Goal: Task Accomplishment & Management: Complete application form

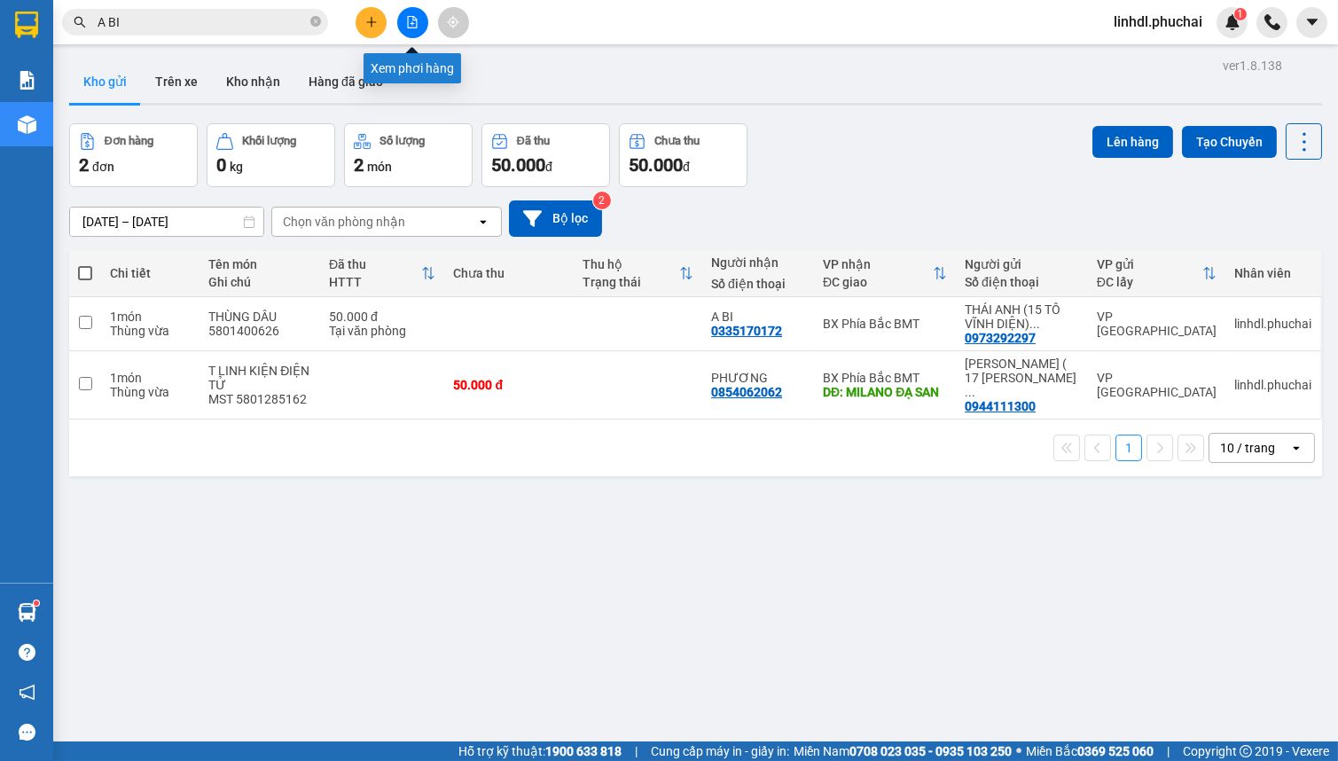
click at [415, 20] on icon "file-add" at bounding box center [412, 22] width 12 height 12
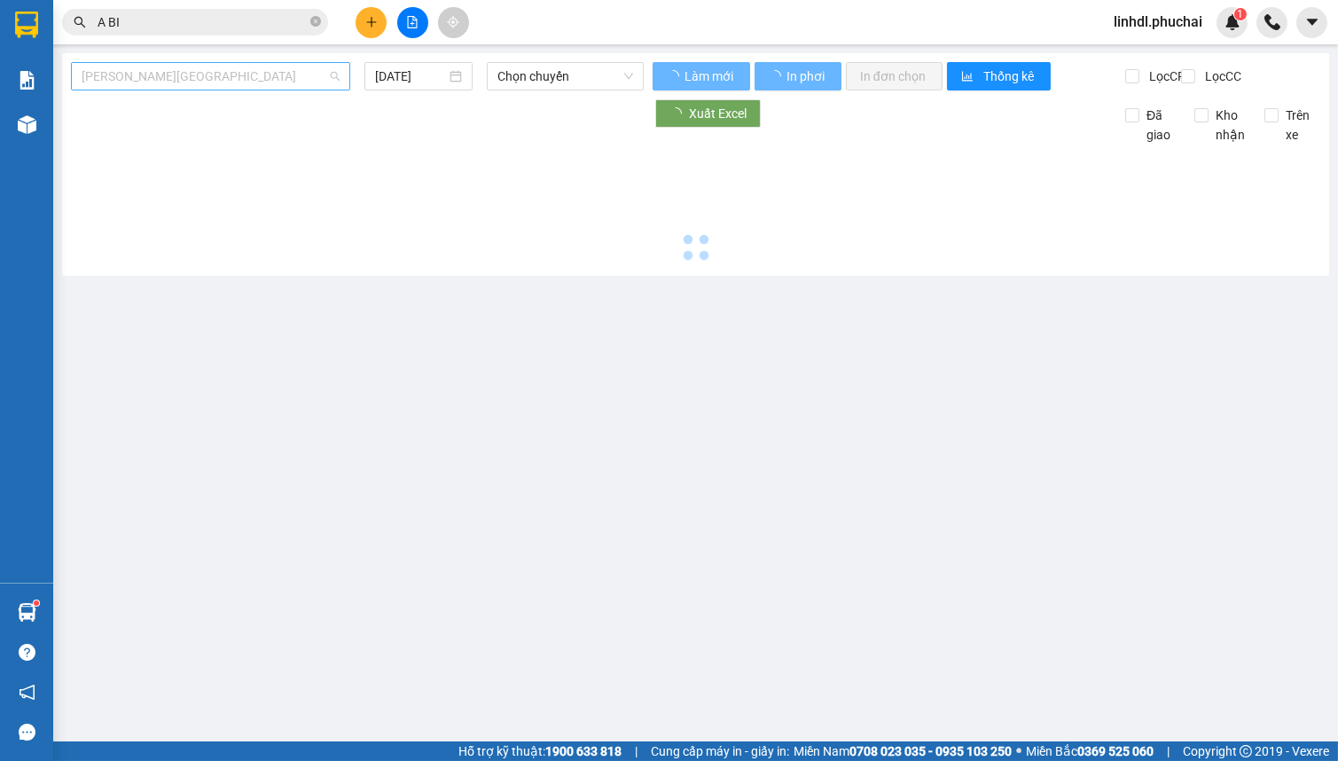
click at [244, 73] on span "[PERSON_NAME][GEOGRAPHIC_DATA]" at bounding box center [211, 76] width 258 height 27
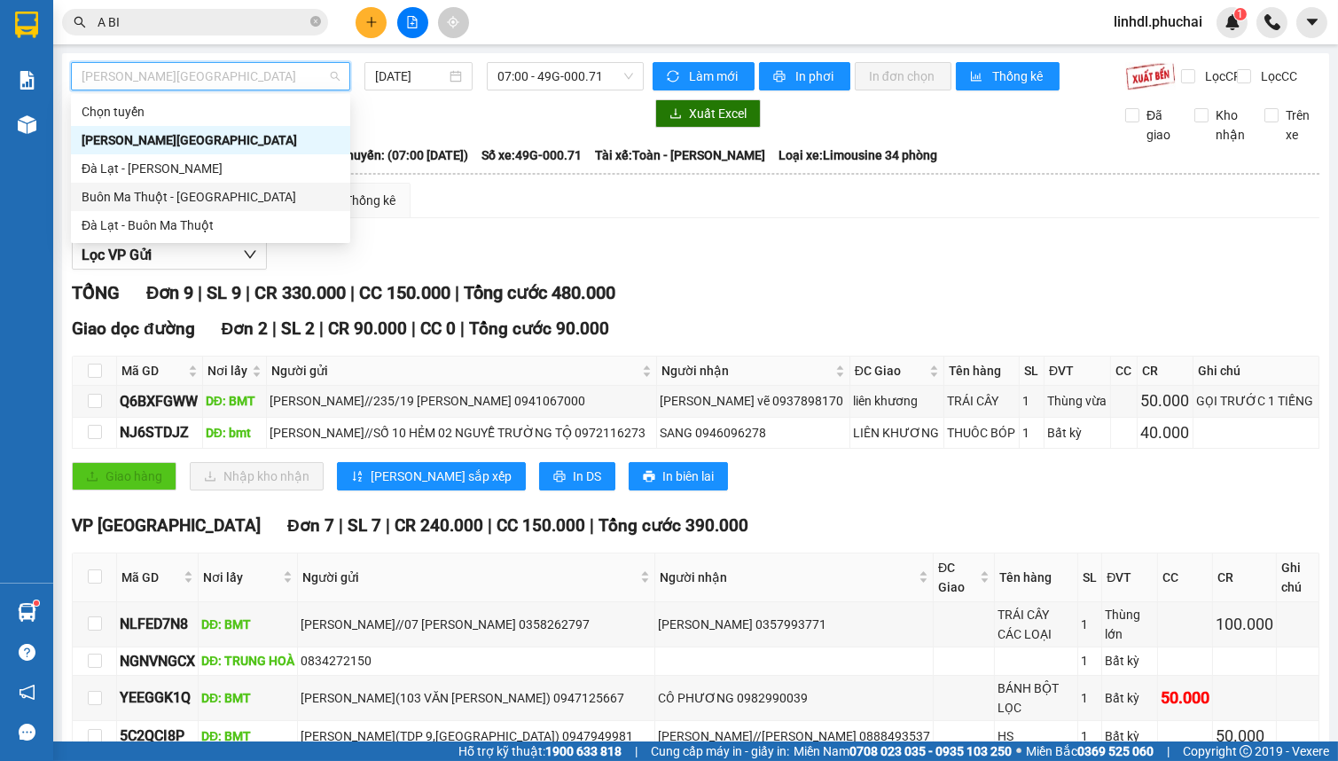
click at [174, 191] on div "Buôn Ma Thuột - [GEOGRAPHIC_DATA]" at bounding box center [211, 197] width 258 height 20
type input "[DATE]"
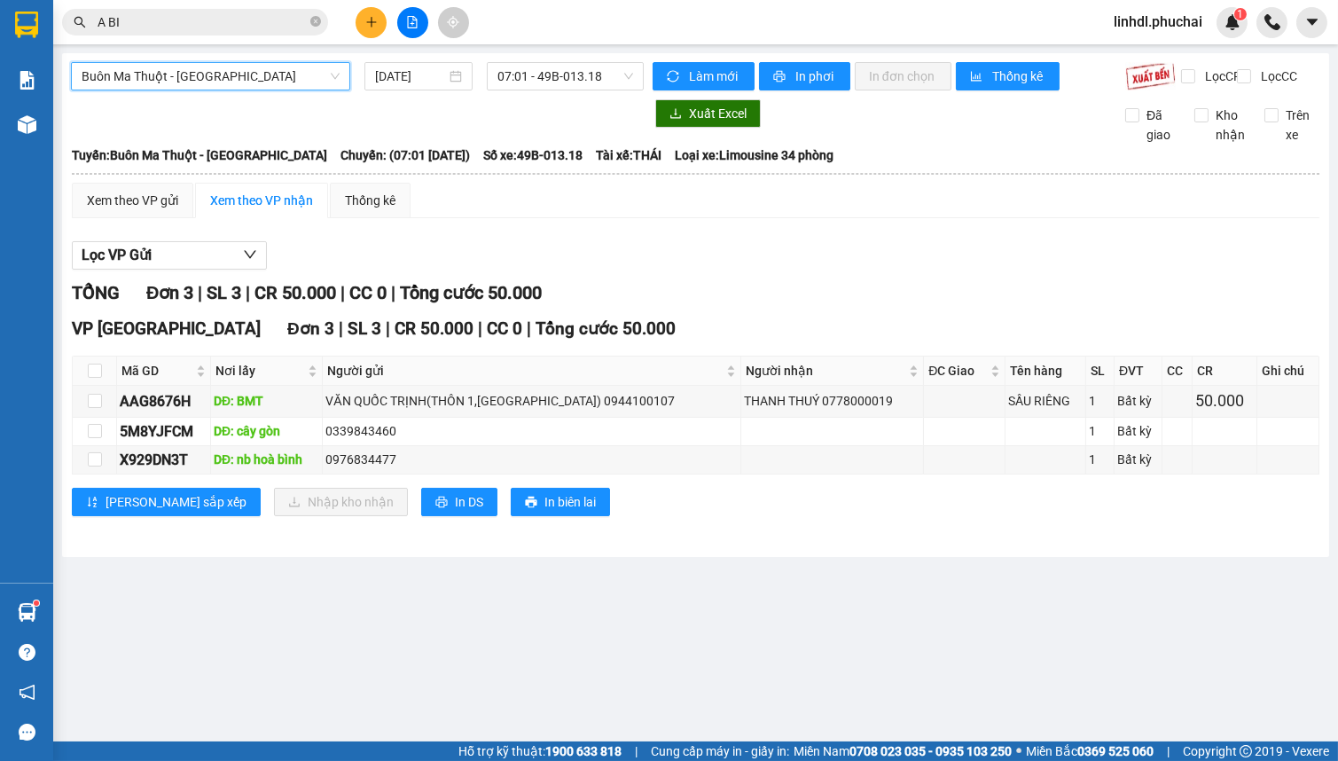
click at [186, 71] on span "Buôn Ma Thuột - [GEOGRAPHIC_DATA]" at bounding box center [211, 76] width 258 height 27
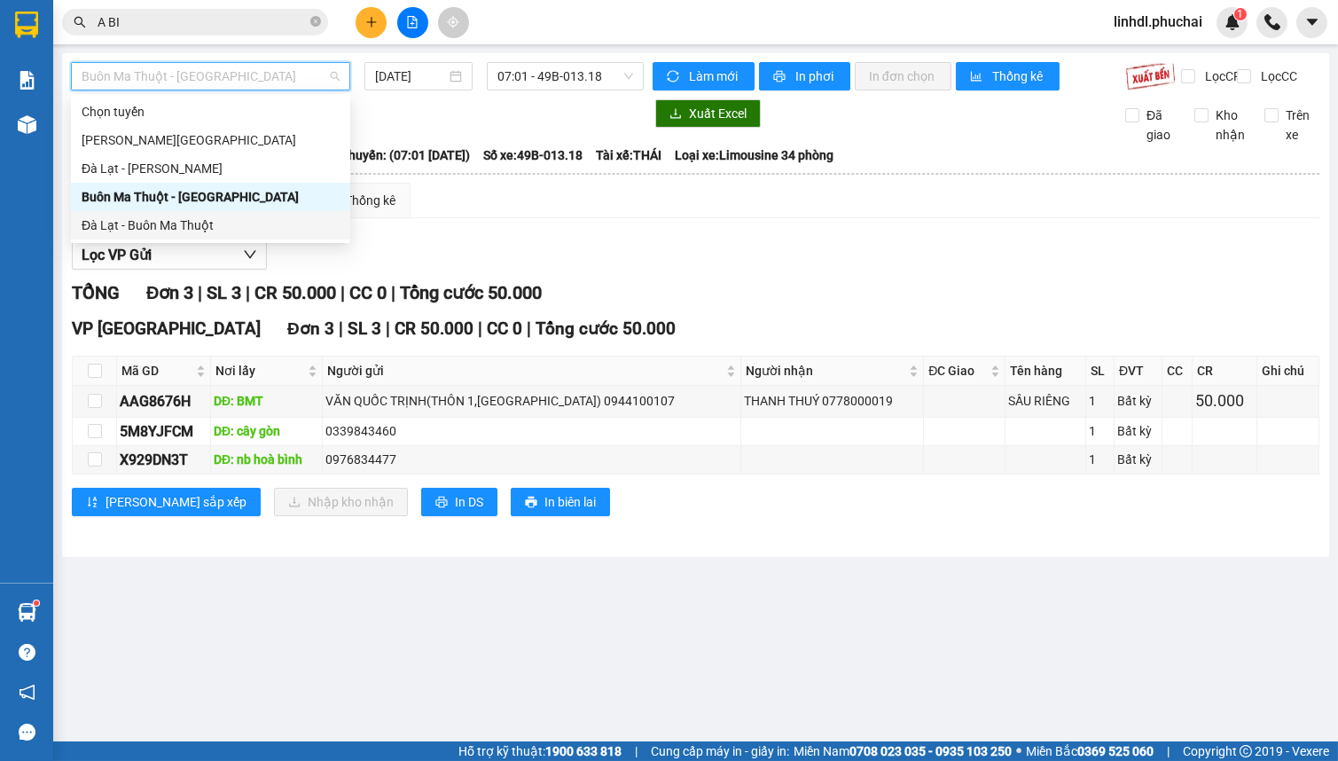
click at [120, 227] on div "Đà Lạt - Buôn Ma Thuột" at bounding box center [211, 225] width 258 height 20
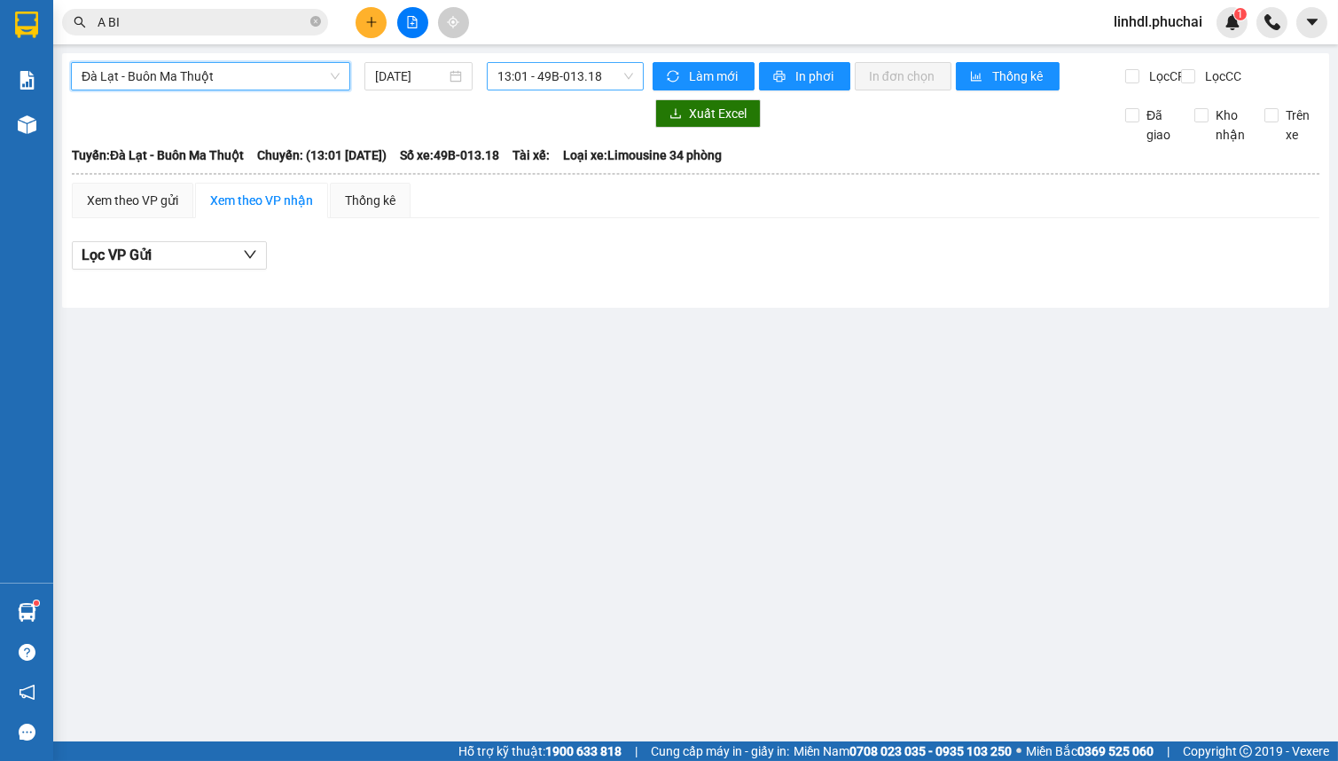
click at [553, 75] on span "13:01 - 49B-013.18" at bounding box center [565, 76] width 136 height 27
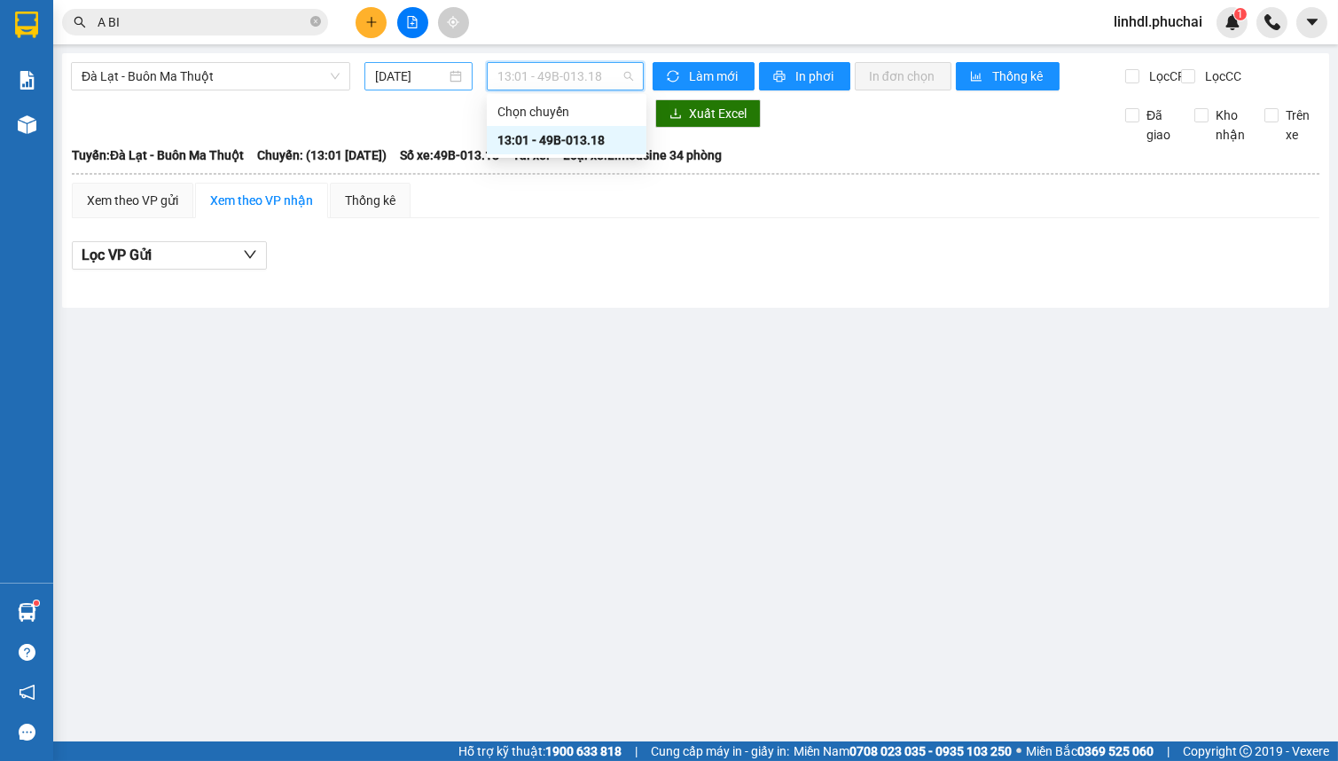
click at [415, 71] on input "[DATE]" at bounding box center [410, 77] width 71 height 20
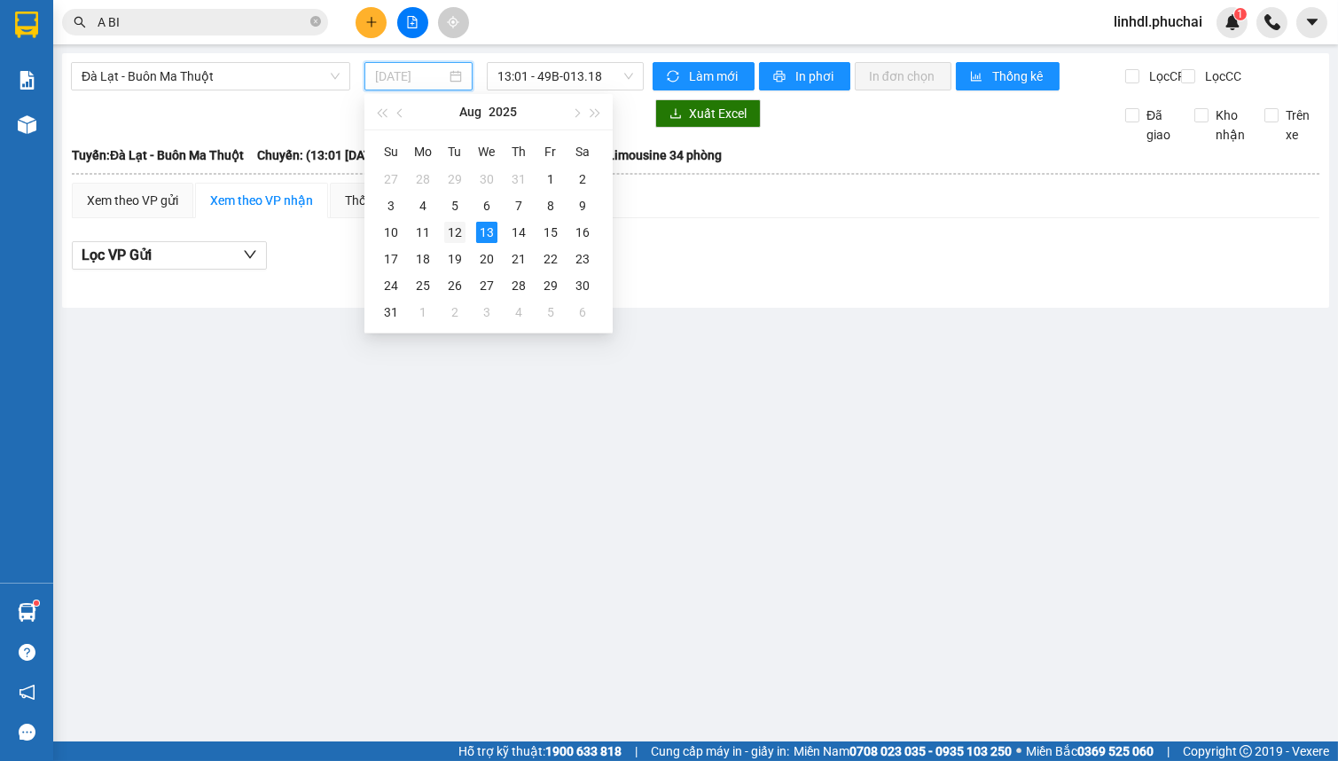
click at [449, 239] on div "12" at bounding box center [454, 232] width 21 height 21
type input "[DATE]"
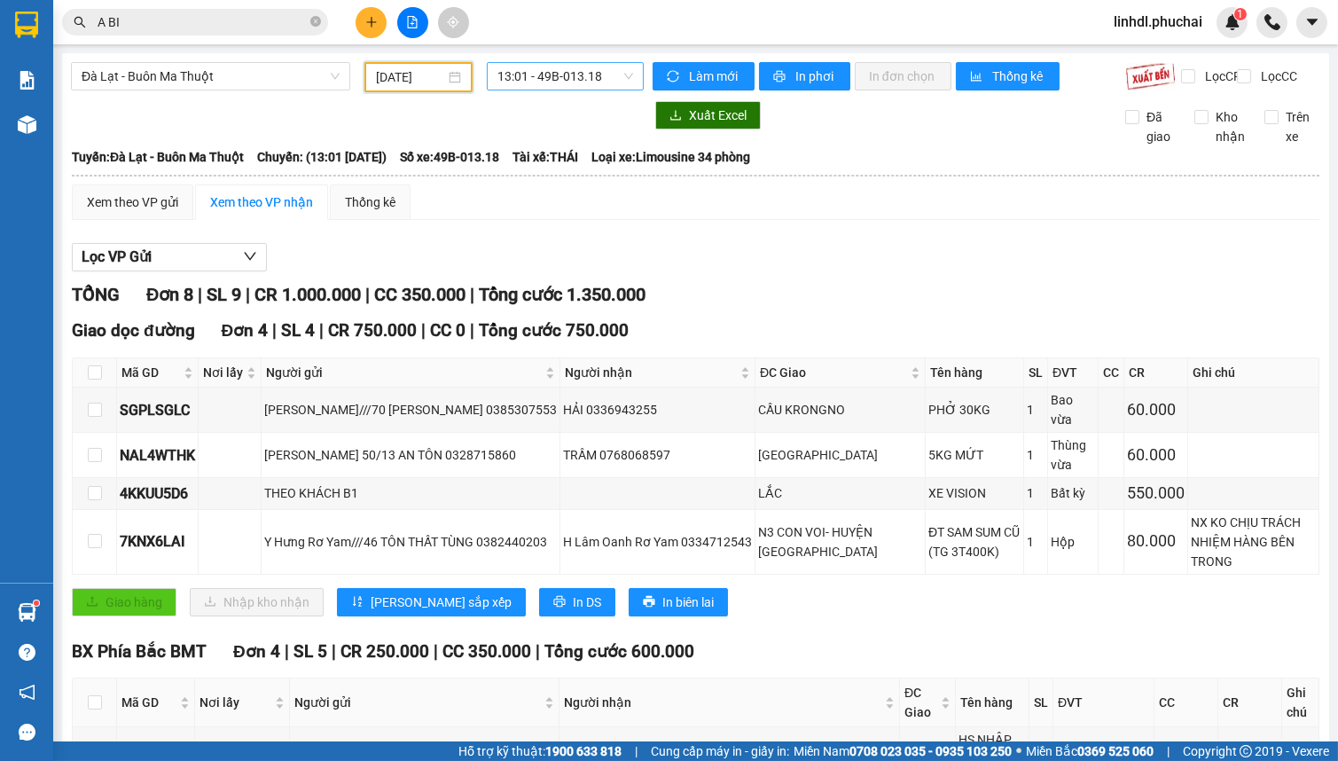
click at [577, 74] on span "13:01 - 49B-013.18" at bounding box center [565, 76] width 136 height 27
click at [568, 141] on div "13:01 - 49B-013.18" at bounding box center [562, 140] width 138 height 20
click at [211, 82] on span "Đà Lạt - Buôn Ma Thuột" at bounding box center [211, 76] width 258 height 27
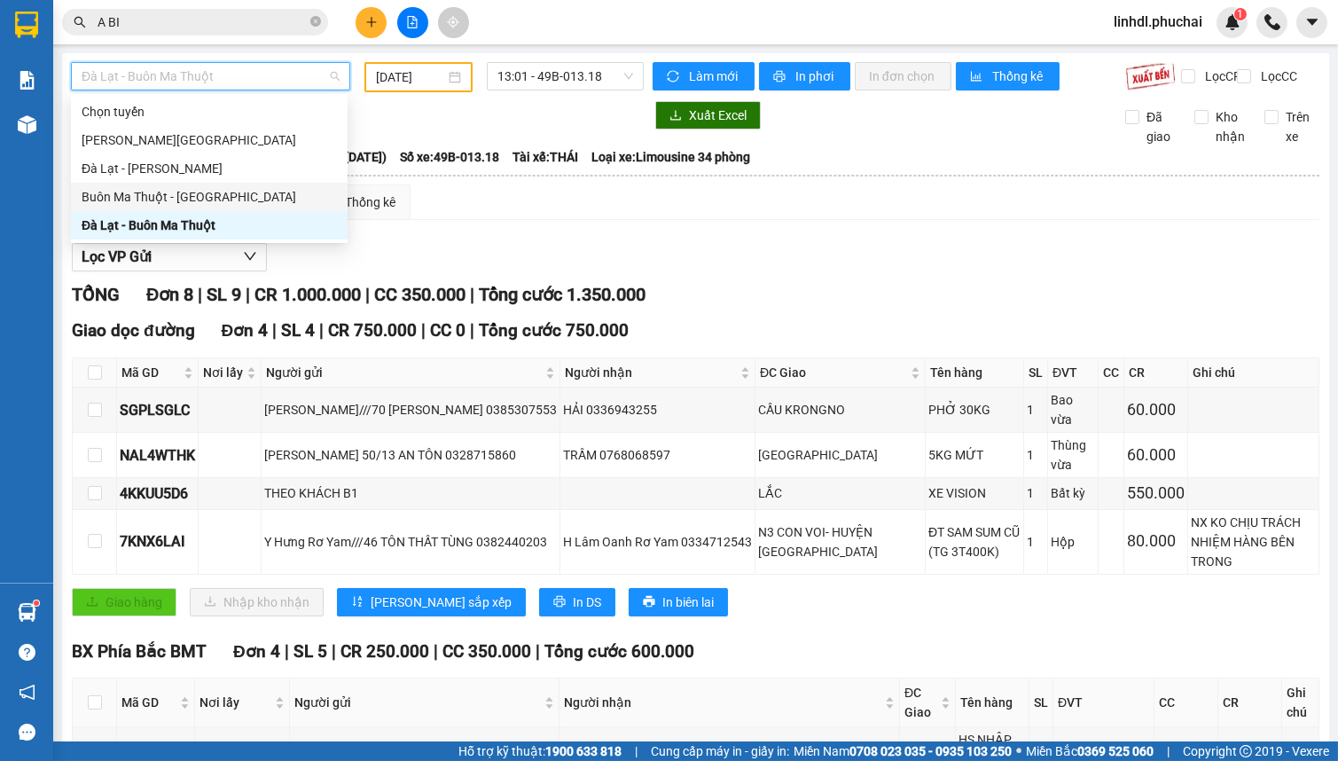
click at [177, 192] on div "Buôn Ma Thuột - [GEOGRAPHIC_DATA]" at bounding box center [209, 197] width 255 height 20
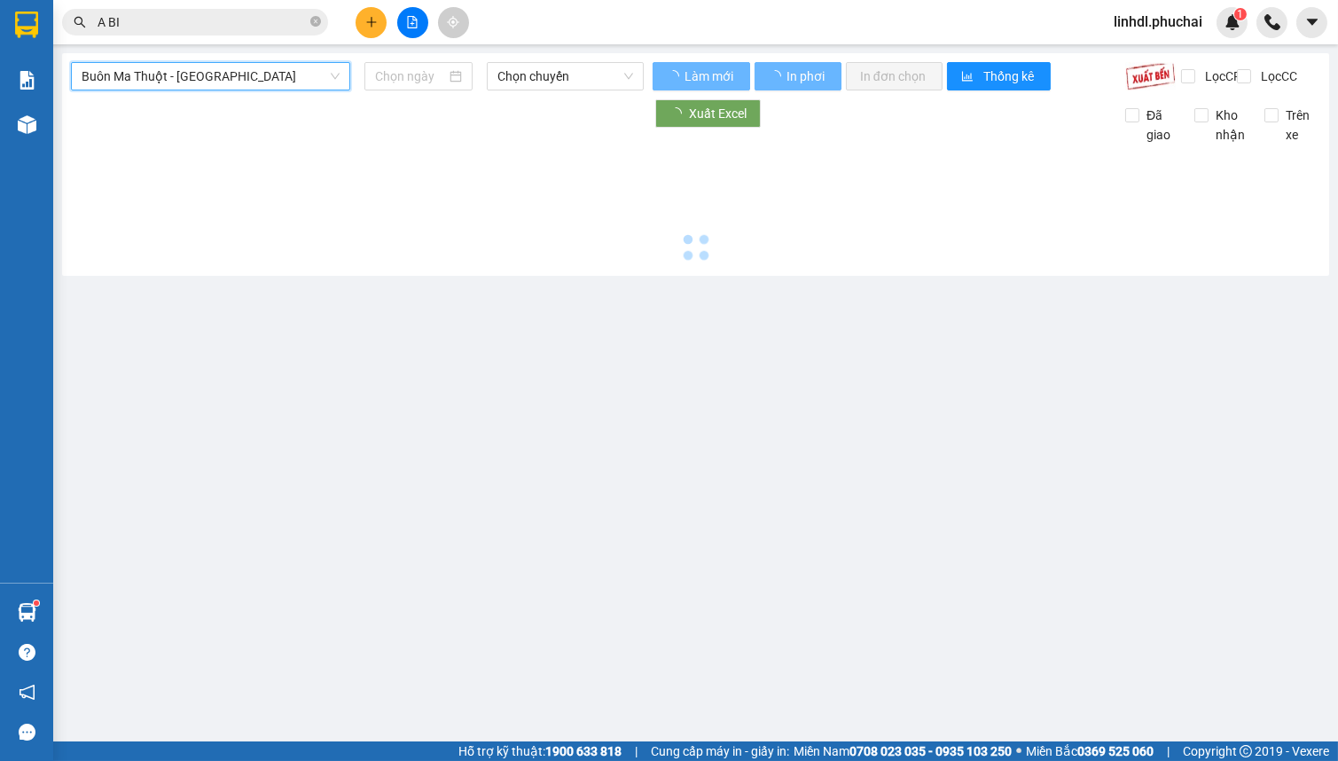
type input "[DATE]"
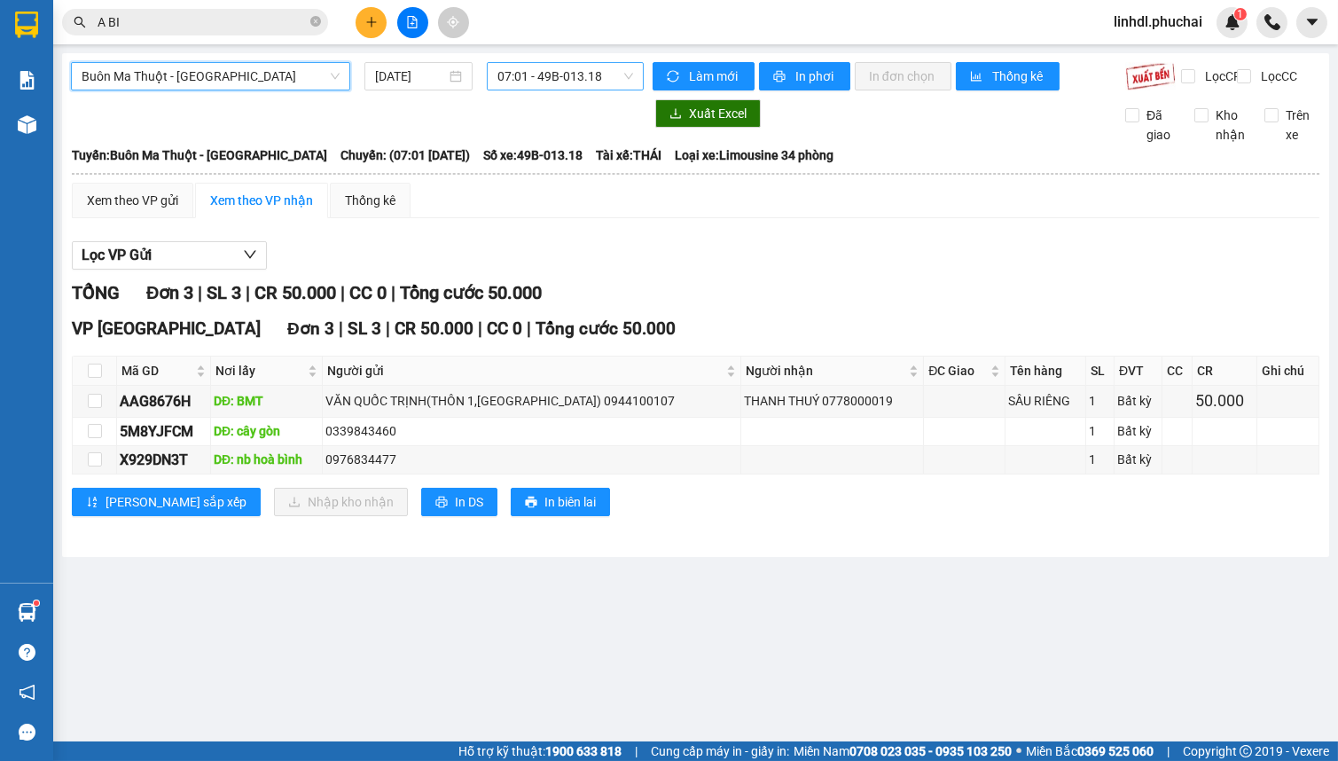
click at [548, 80] on span "07:01 - 49B-013.18" at bounding box center [565, 76] width 136 height 27
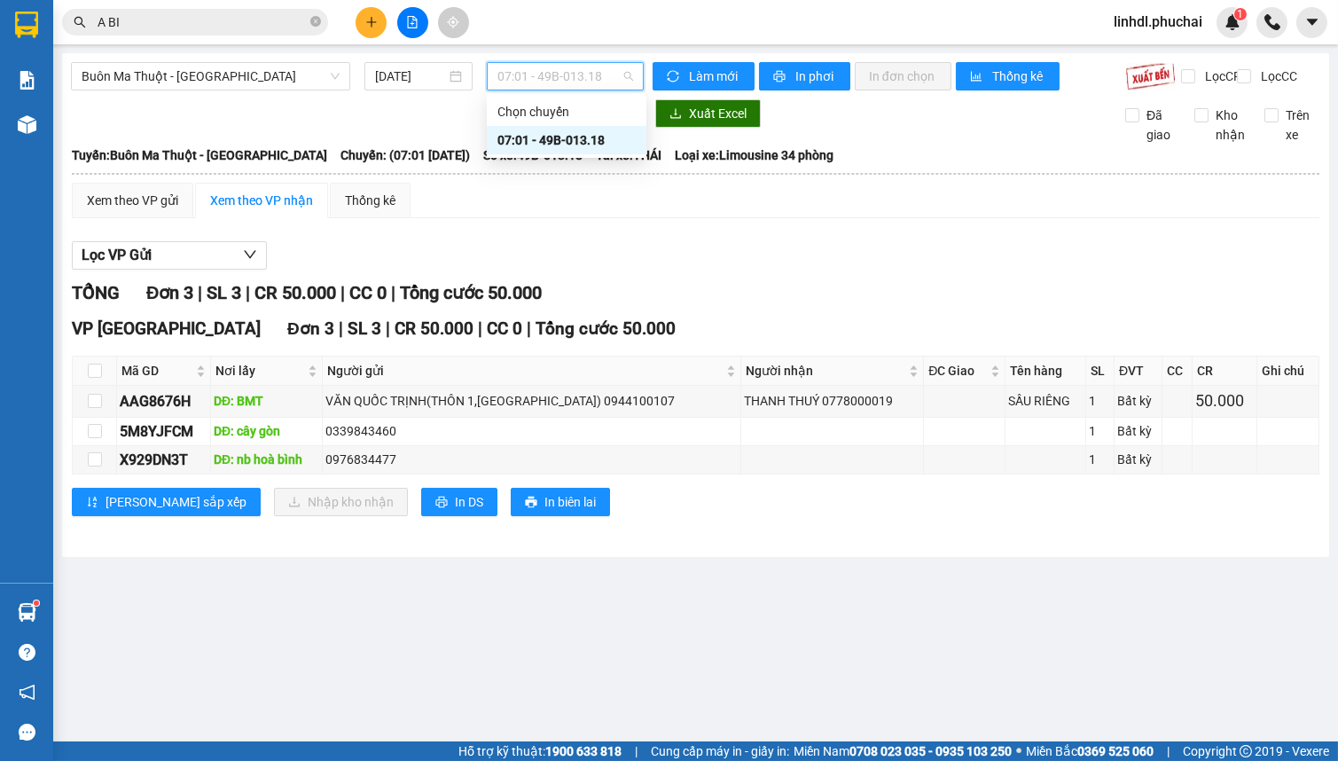
click at [588, 135] on div "07:01 - 49B-013.18" at bounding box center [566, 140] width 138 height 20
click at [240, 82] on span "Buôn Ma Thuột - [GEOGRAPHIC_DATA]" at bounding box center [211, 76] width 258 height 27
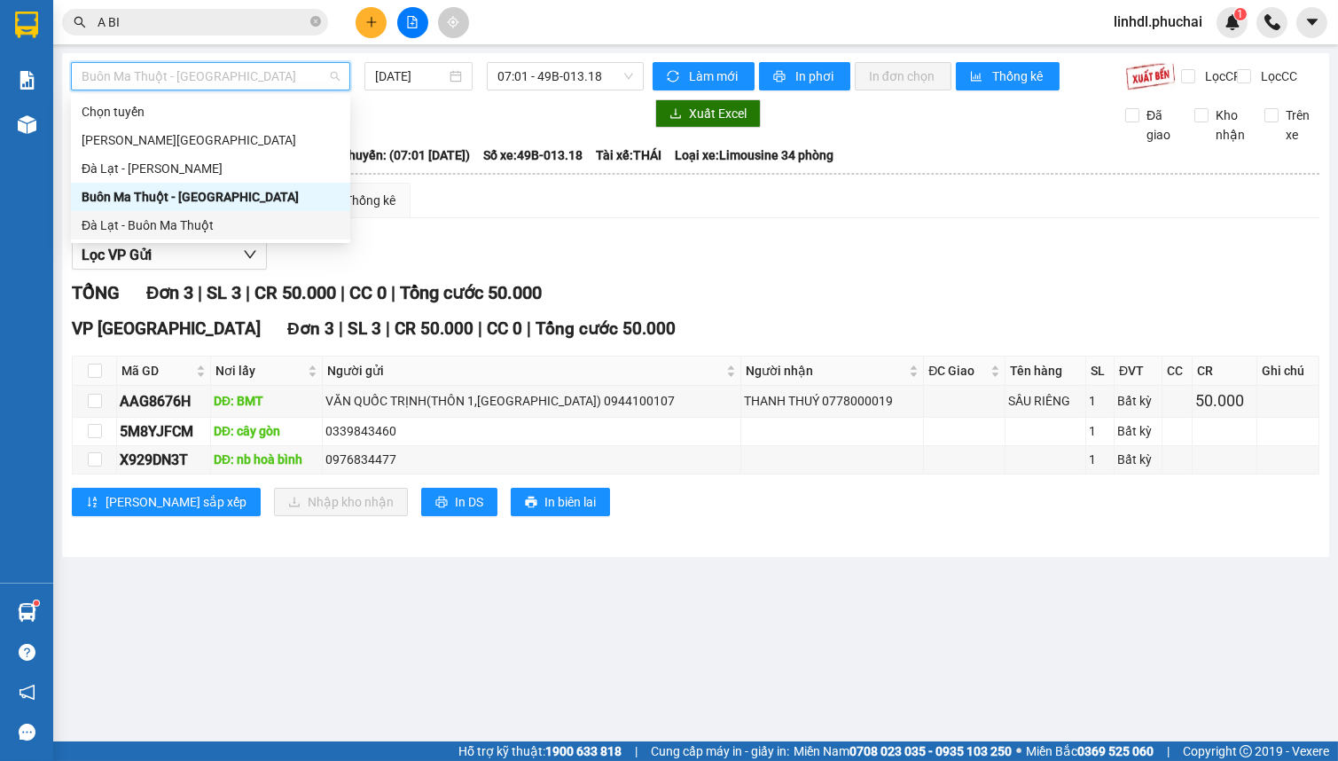
click at [167, 219] on div "Đà Lạt - Buôn Ma Thuột" at bounding box center [211, 225] width 258 height 20
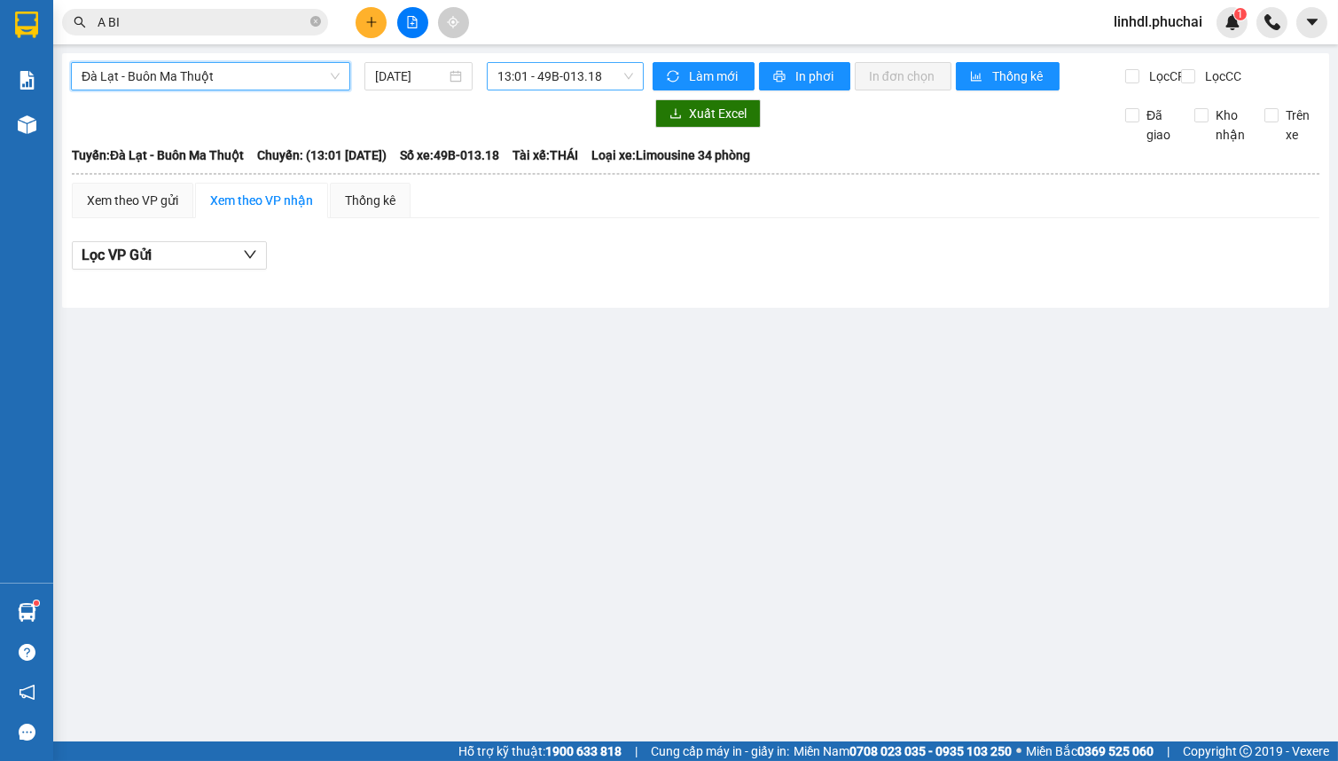
click at [513, 80] on span "13:01 - 49B-013.18" at bounding box center [565, 76] width 136 height 27
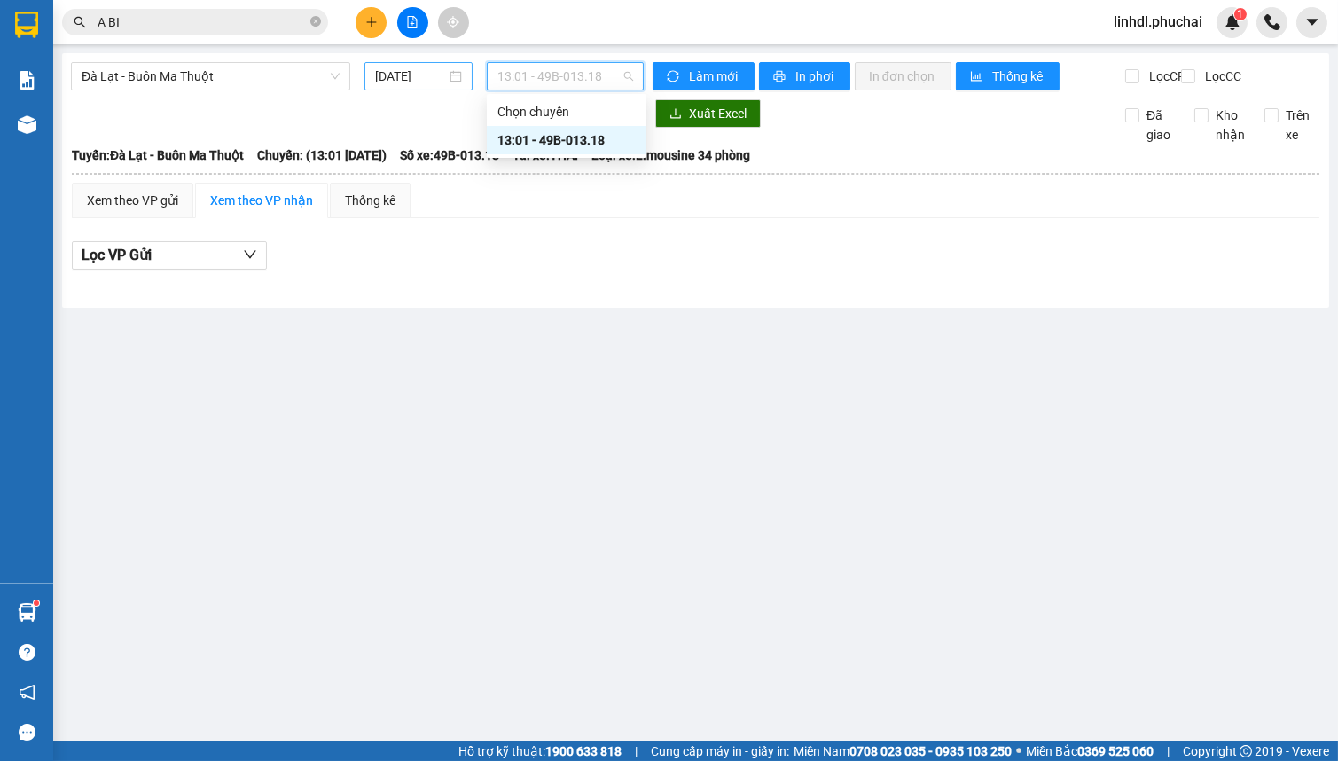
drag, startPoint x: 399, startPoint y: 74, endPoint x: 521, endPoint y: 241, distance: 207.0
click at [399, 75] on input "[DATE]" at bounding box center [410, 77] width 71 height 20
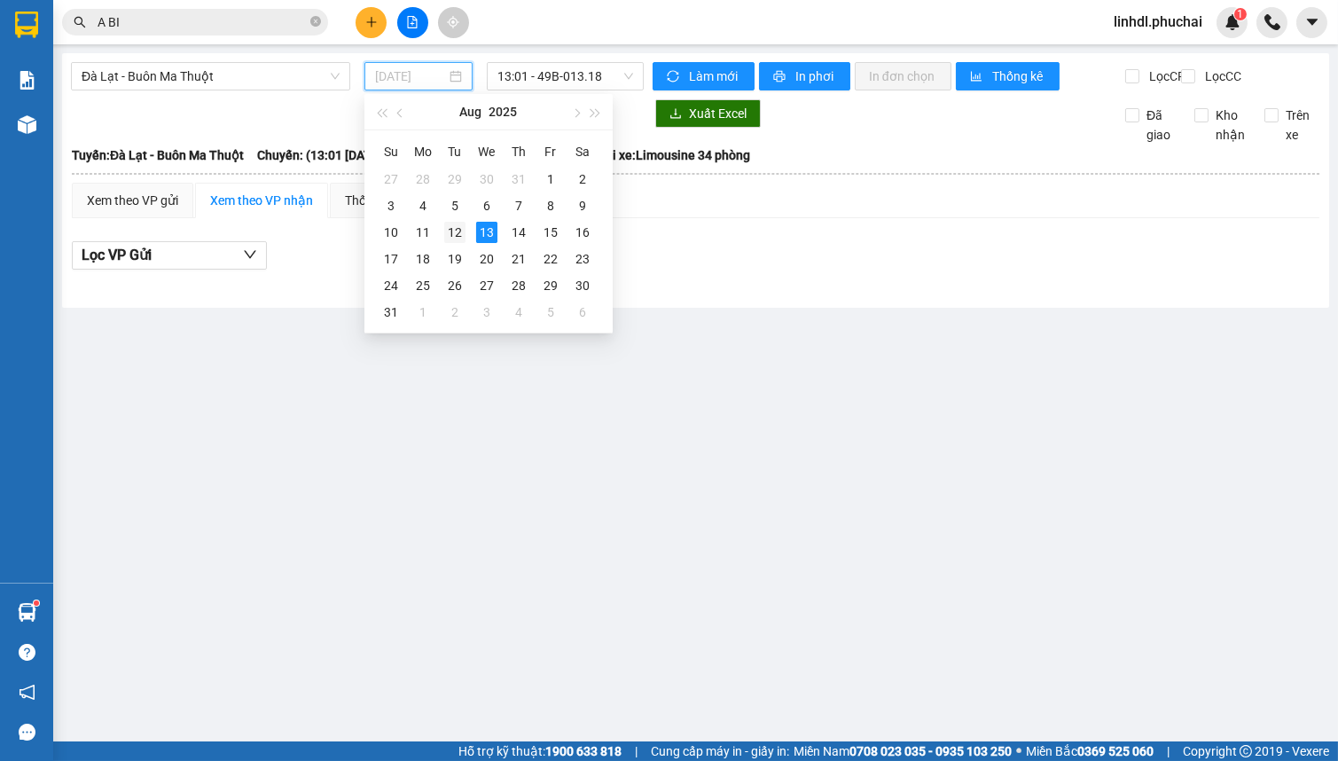
click at [454, 224] on div "12" at bounding box center [454, 232] width 21 height 21
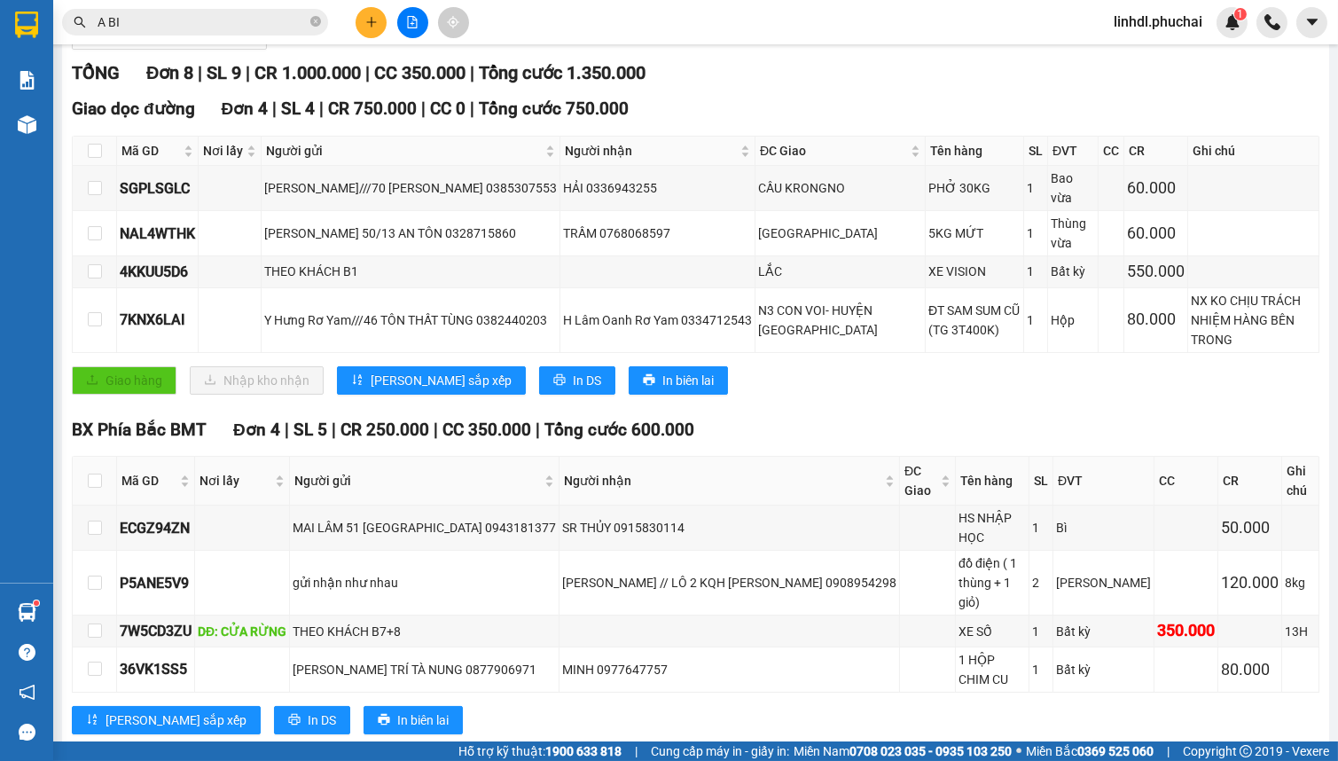
scroll to position [67, 0]
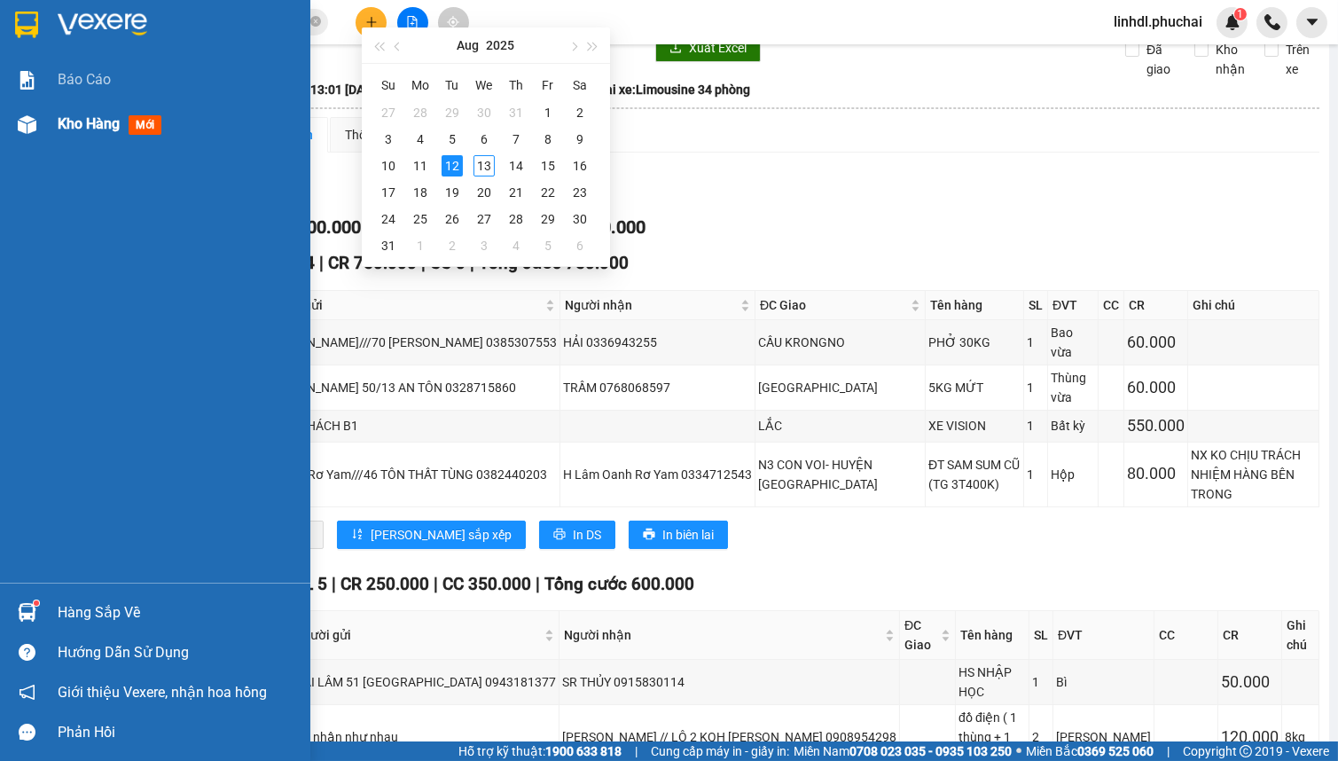
type input "[DATE]"
click at [30, 140] on div "Kho hàng mới" at bounding box center [155, 124] width 310 height 44
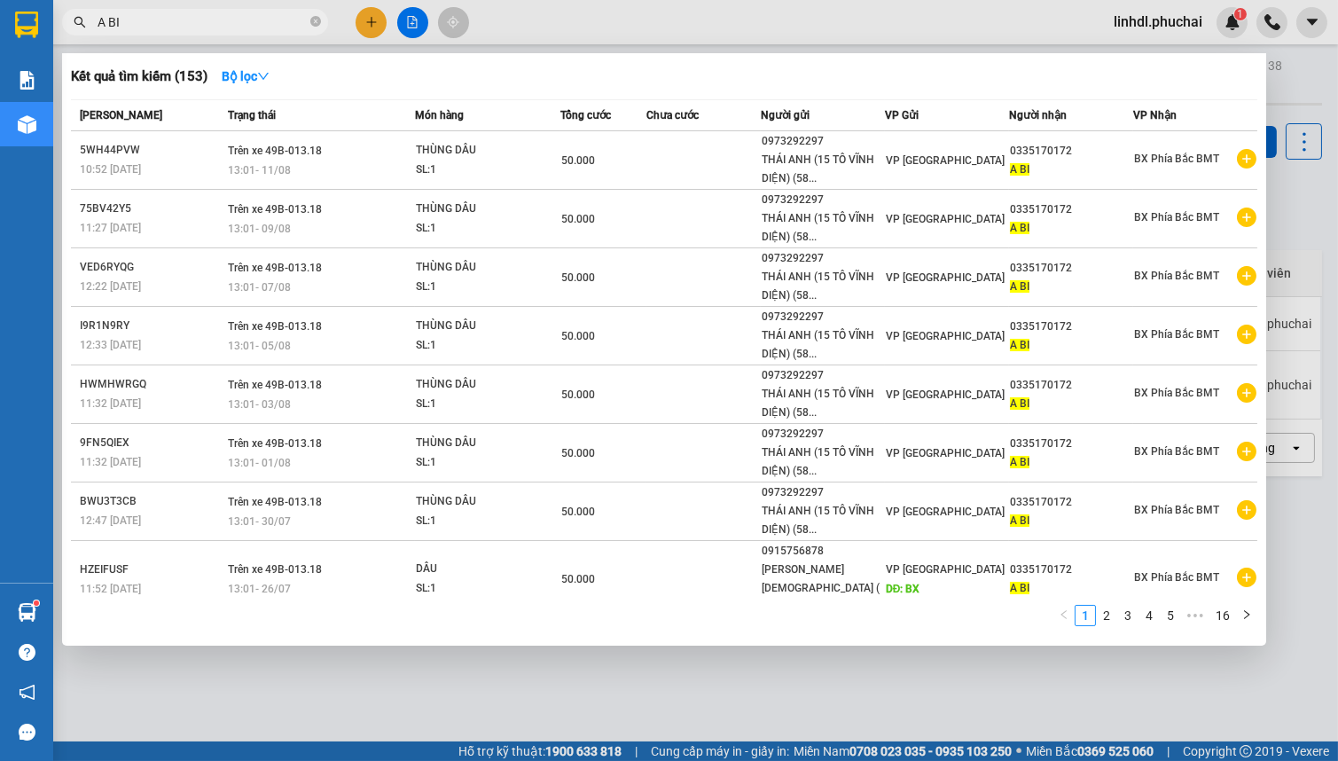
click at [203, 19] on input "A BI" at bounding box center [202, 22] width 209 height 20
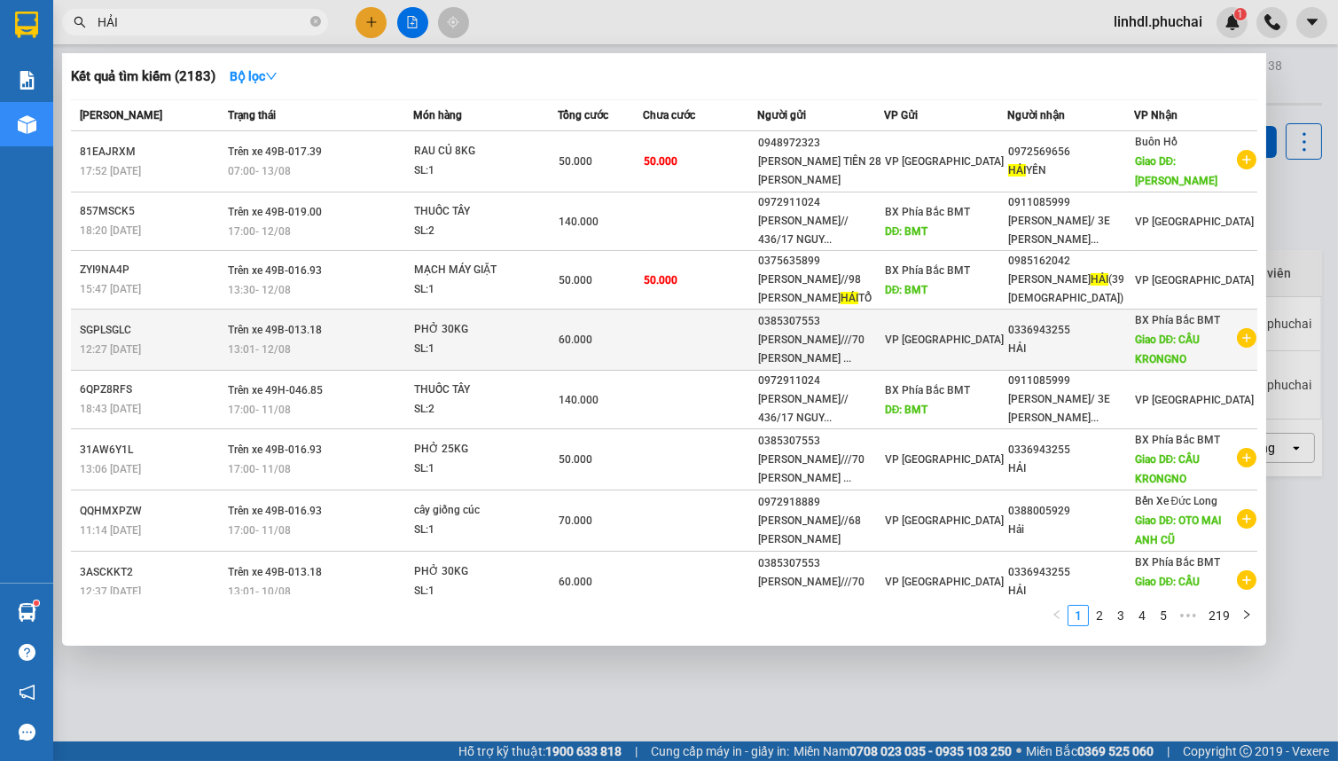
type input "HẢI"
click at [688, 332] on td at bounding box center [700, 339] width 114 height 61
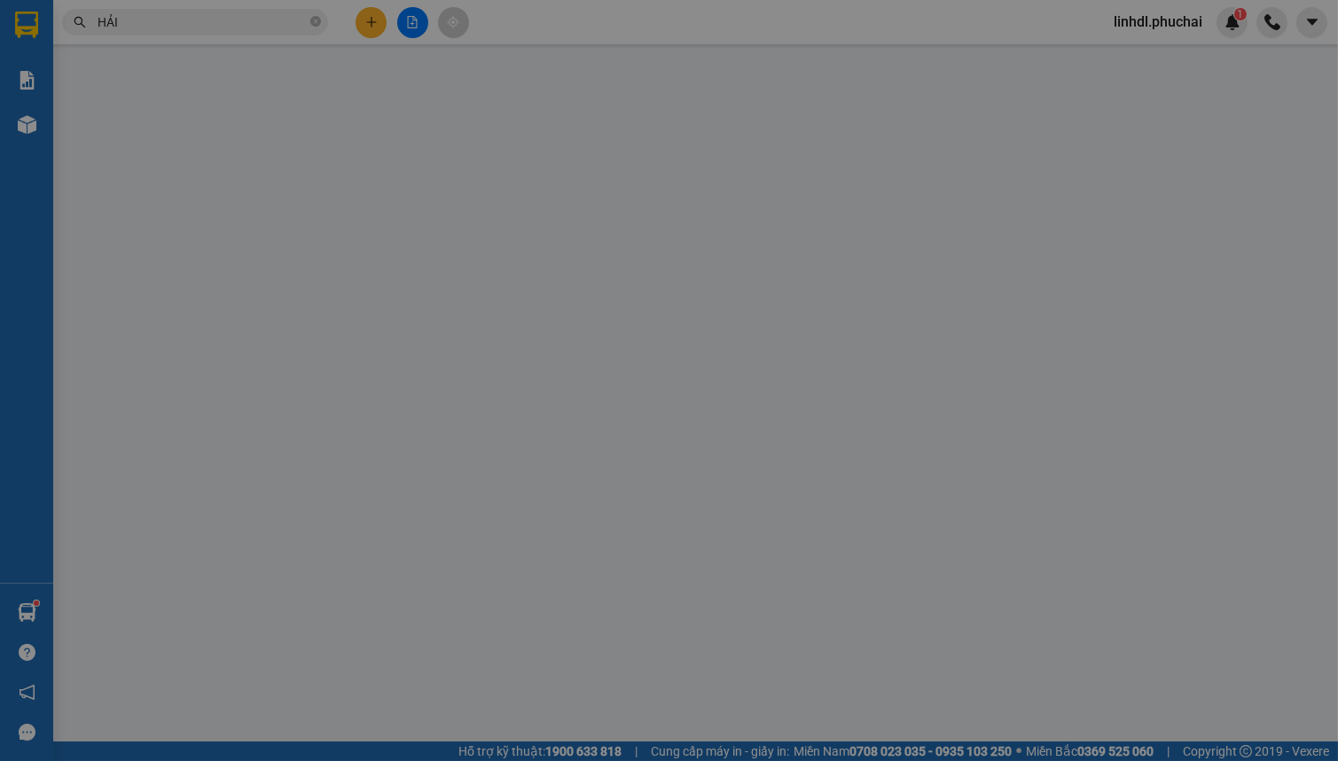
type input "0336943255"
type input "CẦU KRONGNO"
type input "0385307553"
type input "60.000"
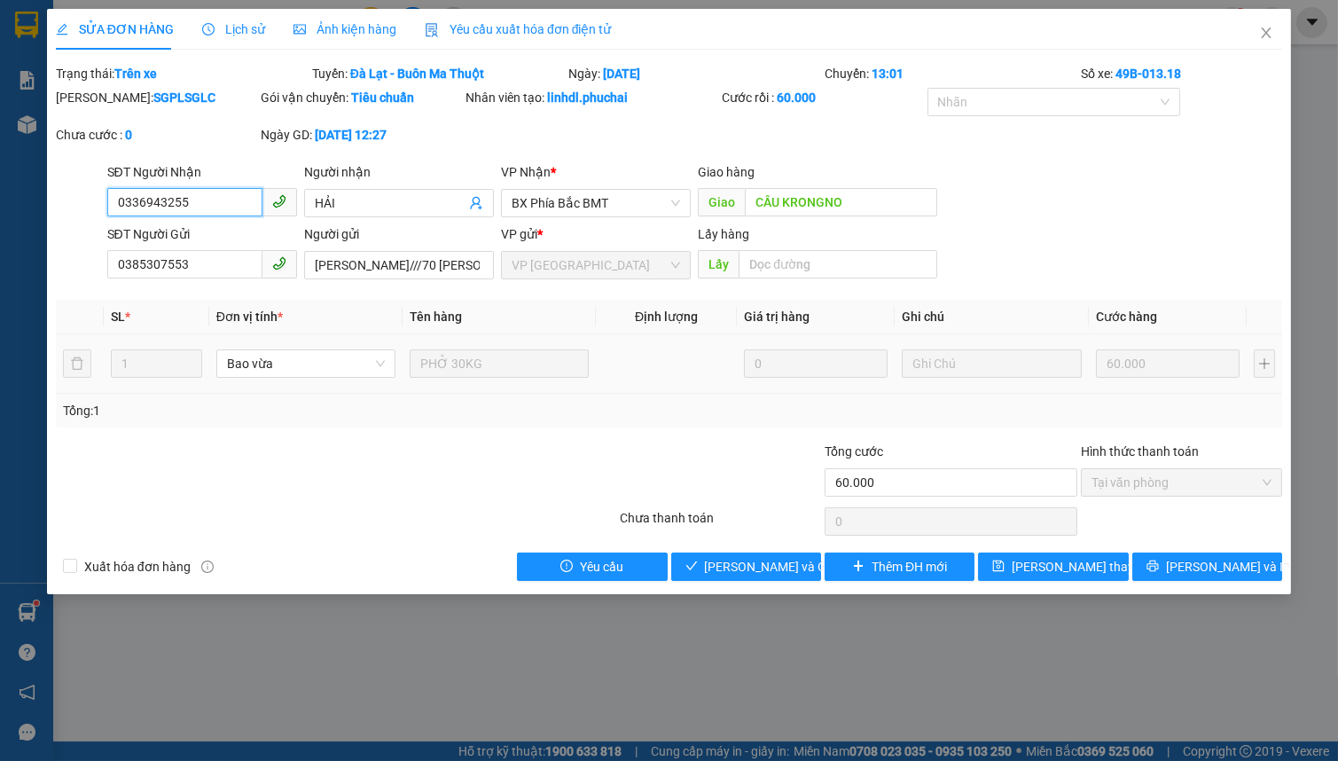
click at [210, 208] on input "0336943255" at bounding box center [184, 202] width 155 height 28
click at [1261, 35] on icon "close" at bounding box center [1266, 33] width 14 height 14
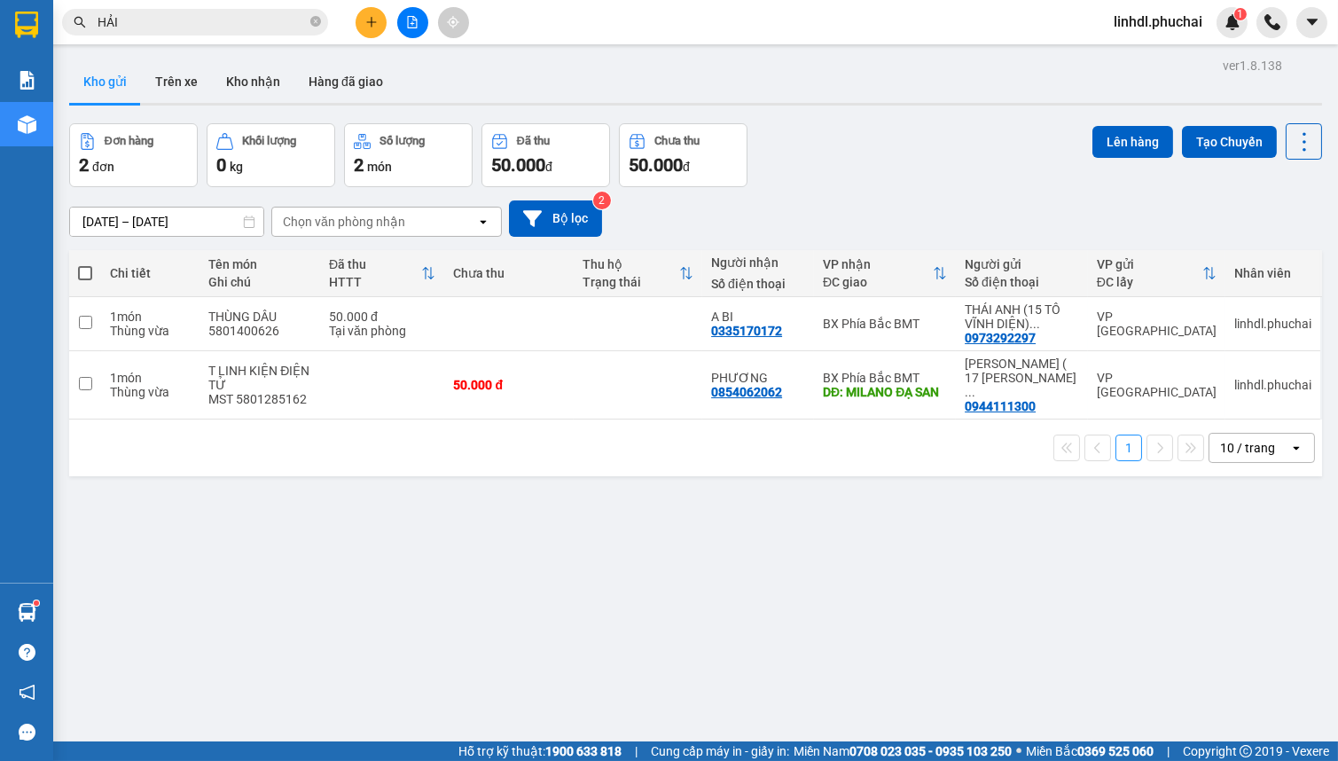
click at [376, 22] on icon "plus" at bounding box center [371, 22] width 12 height 12
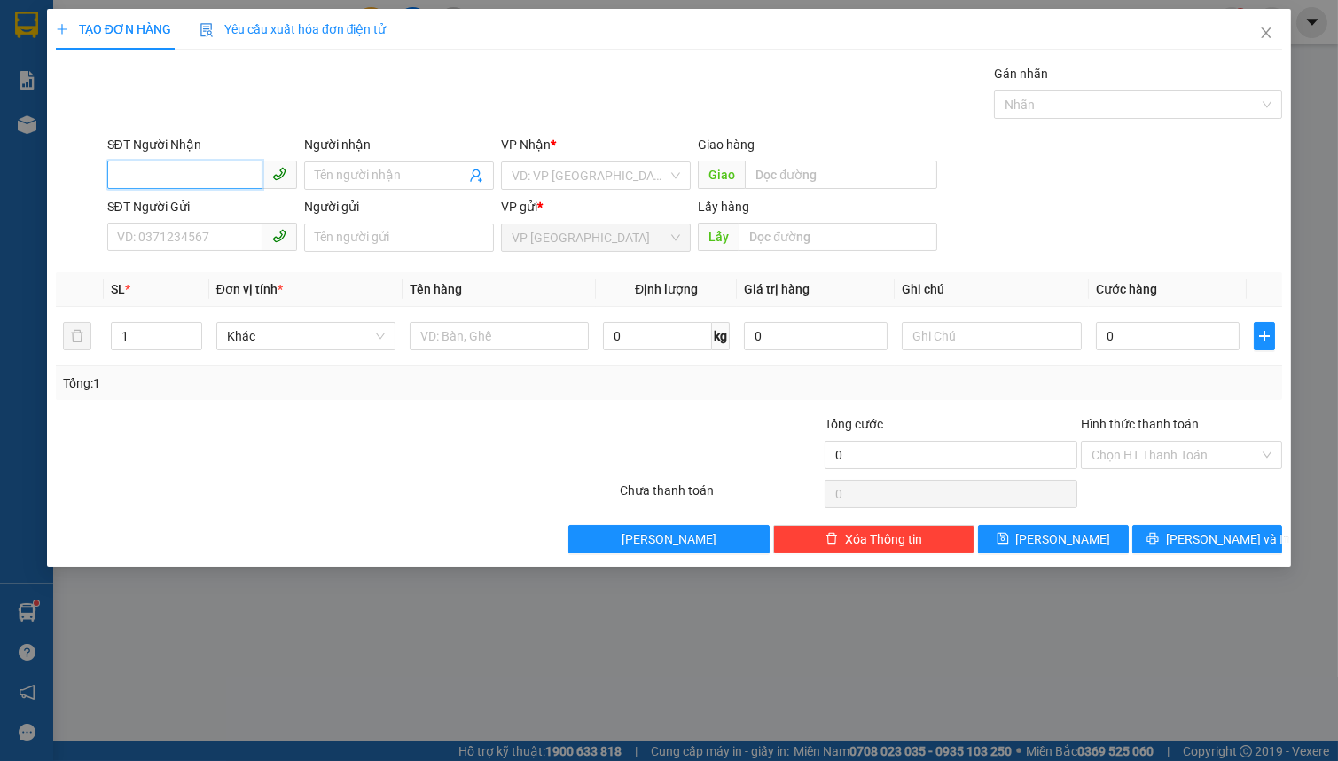
click at [159, 170] on input "SĐT Người Nhận" at bounding box center [184, 175] width 155 height 28
paste input "0336943255"
type input "0336943255"
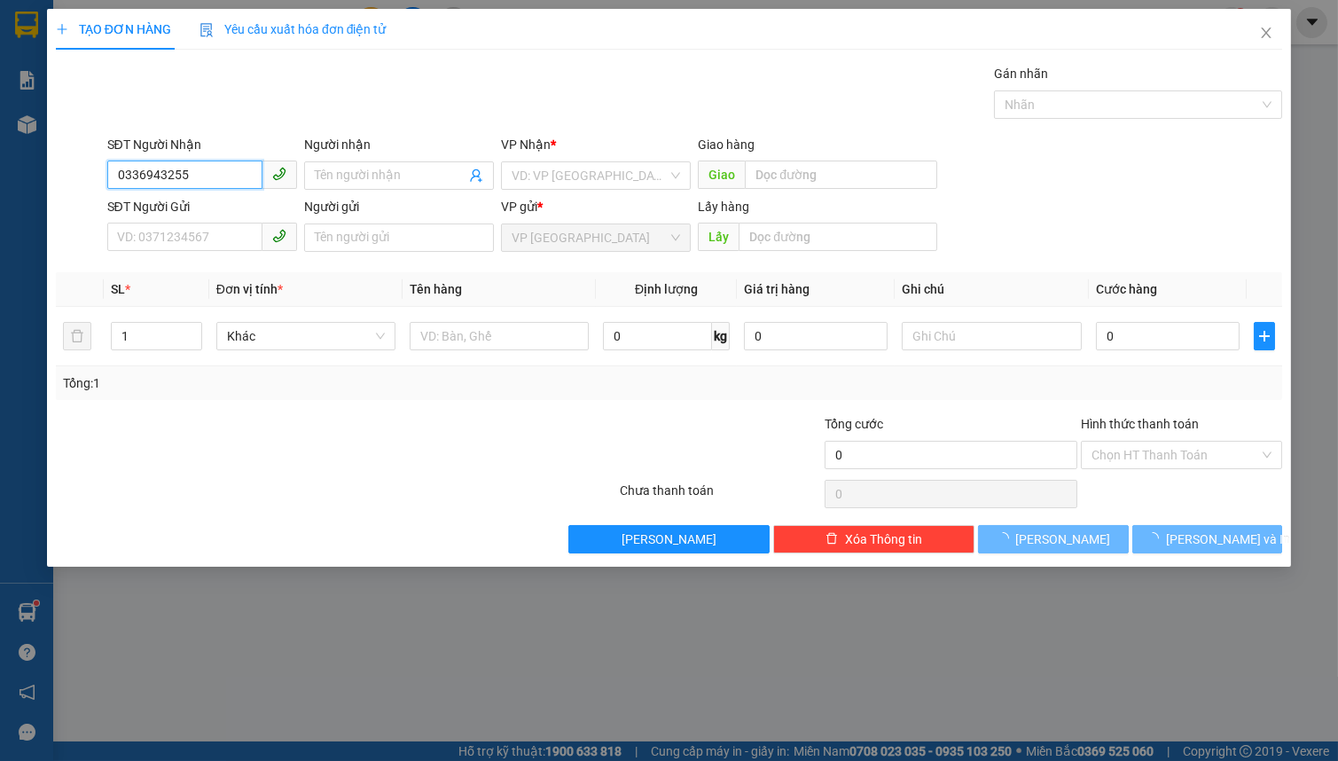
click at [228, 179] on input "0336943255" at bounding box center [184, 175] width 155 height 28
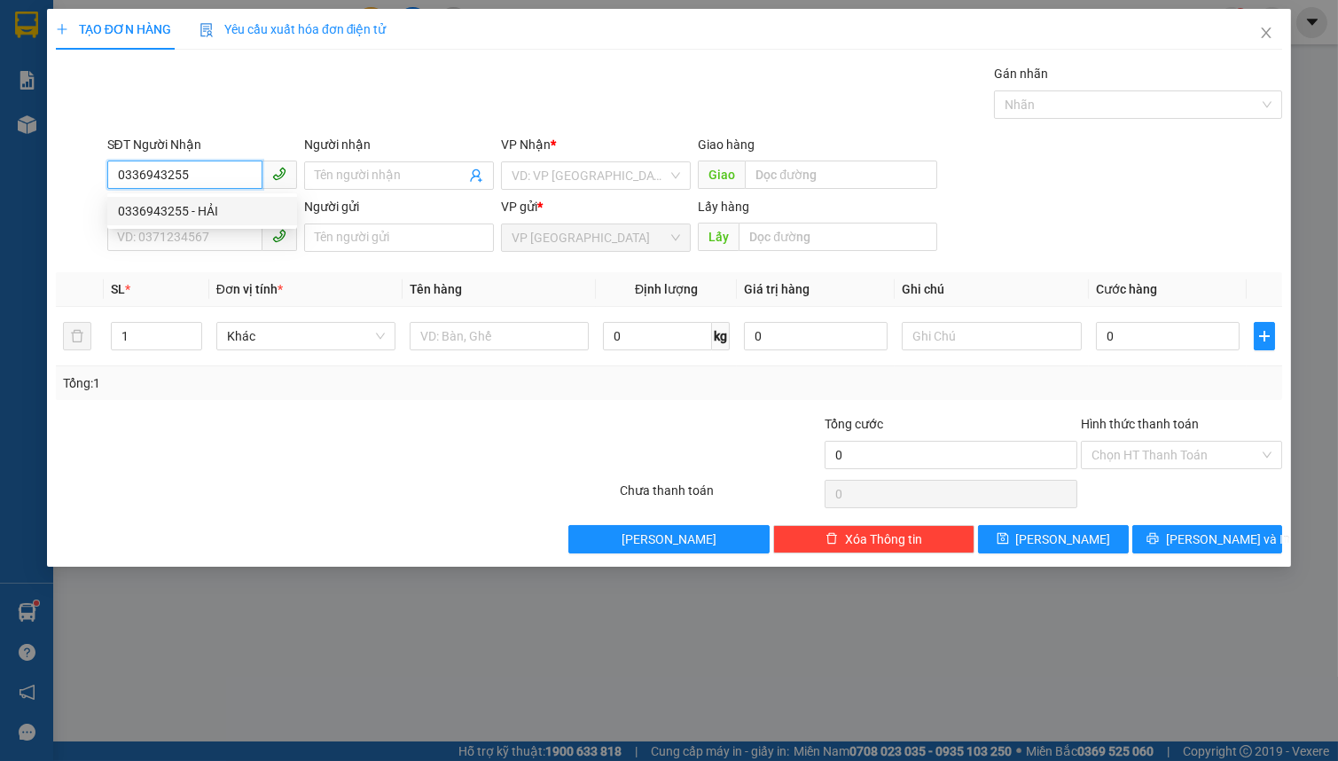
click at [223, 211] on div "0336943255 - HẢI" at bounding box center [202, 211] width 168 height 20
type input "HẢI"
type input "CẦU KRONGNO"
type input "60.000"
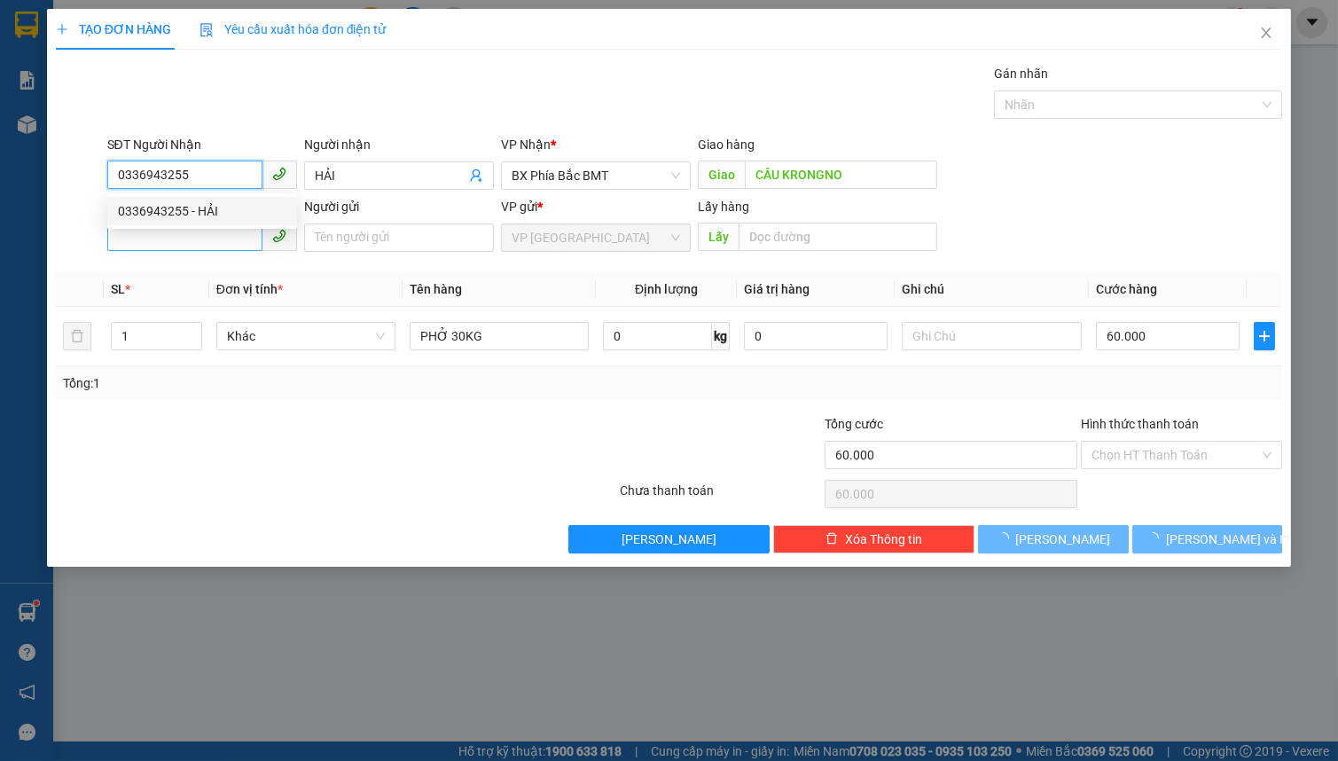
type input "0336943255"
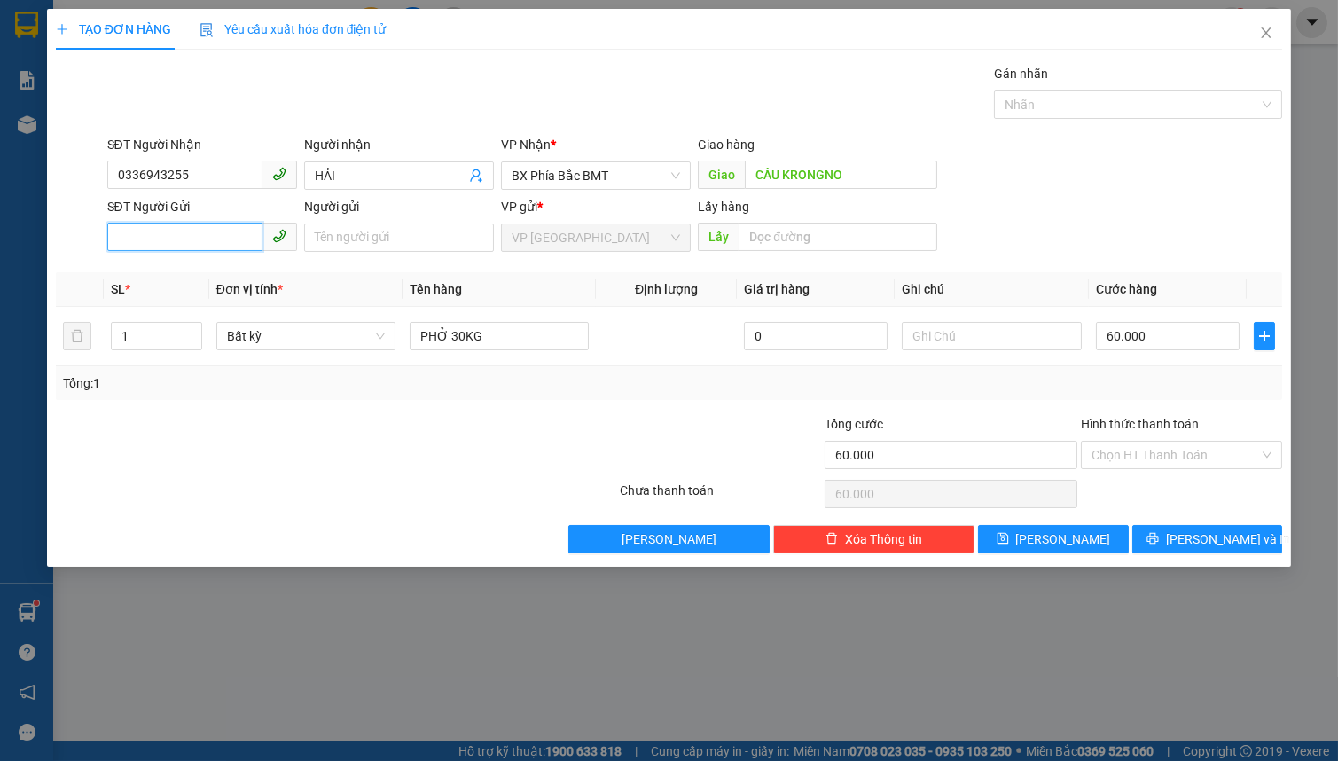
click at [215, 231] on input "SĐT Người Gửi" at bounding box center [184, 237] width 155 height 28
drag, startPoint x: 212, startPoint y: 272, endPoint x: 250, endPoint y: 302, distance: 48.1
click at [215, 272] on div "0385307553 - [PERSON_NAME]///70 [PERSON_NAME]" at bounding box center [267, 273] width 299 height 20
type input "0385307553"
type input "[PERSON_NAME]///70 [PERSON_NAME]"
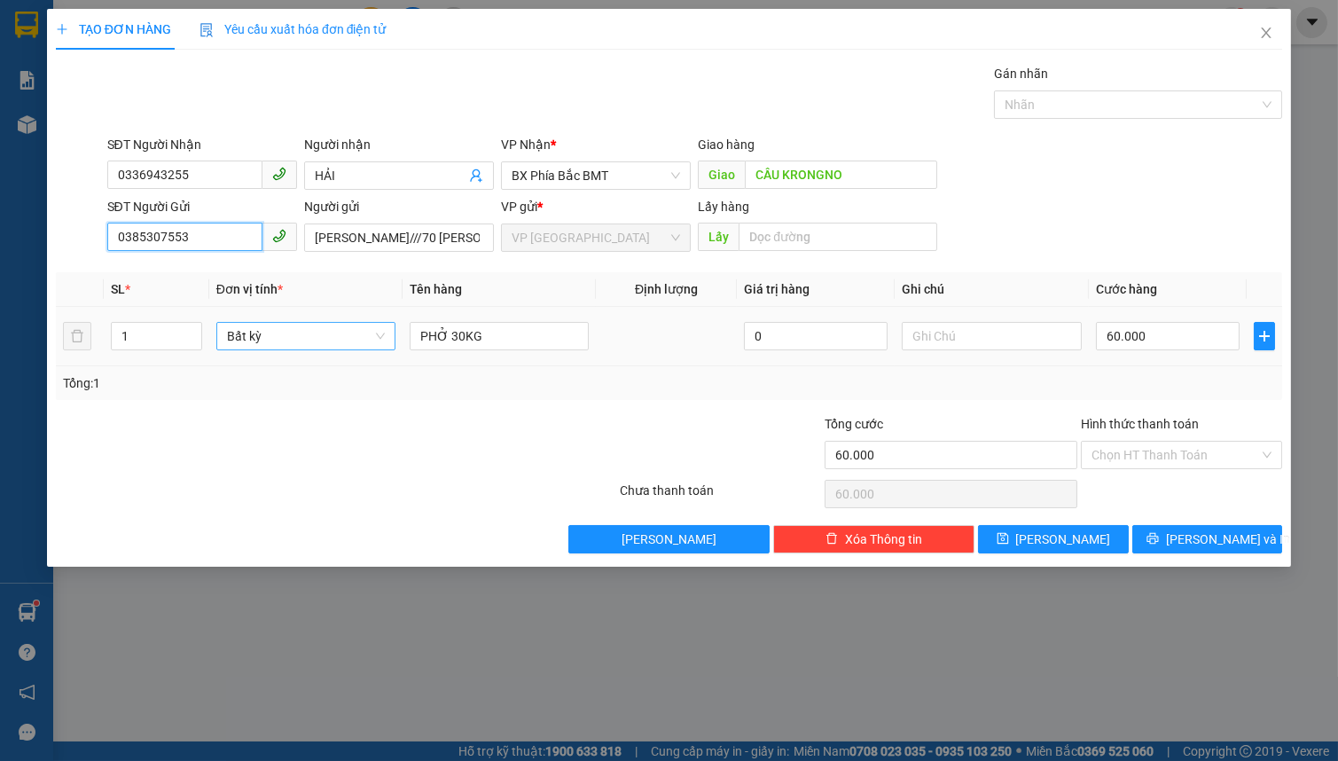
click at [262, 333] on span "Bất kỳ" at bounding box center [306, 336] width 158 height 27
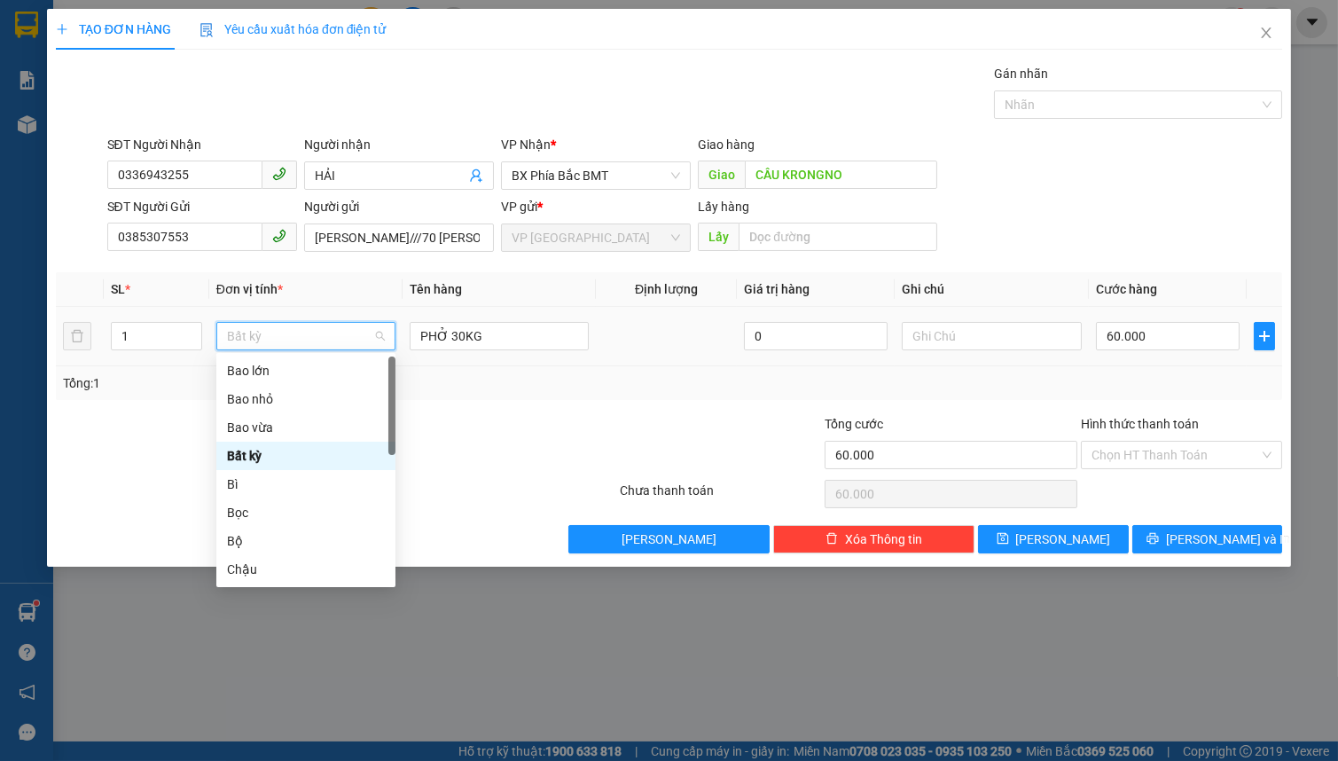
type input "B"
click at [288, 419] on div "Bao vừa" at bounding box center [306, 428] width 158 height 20
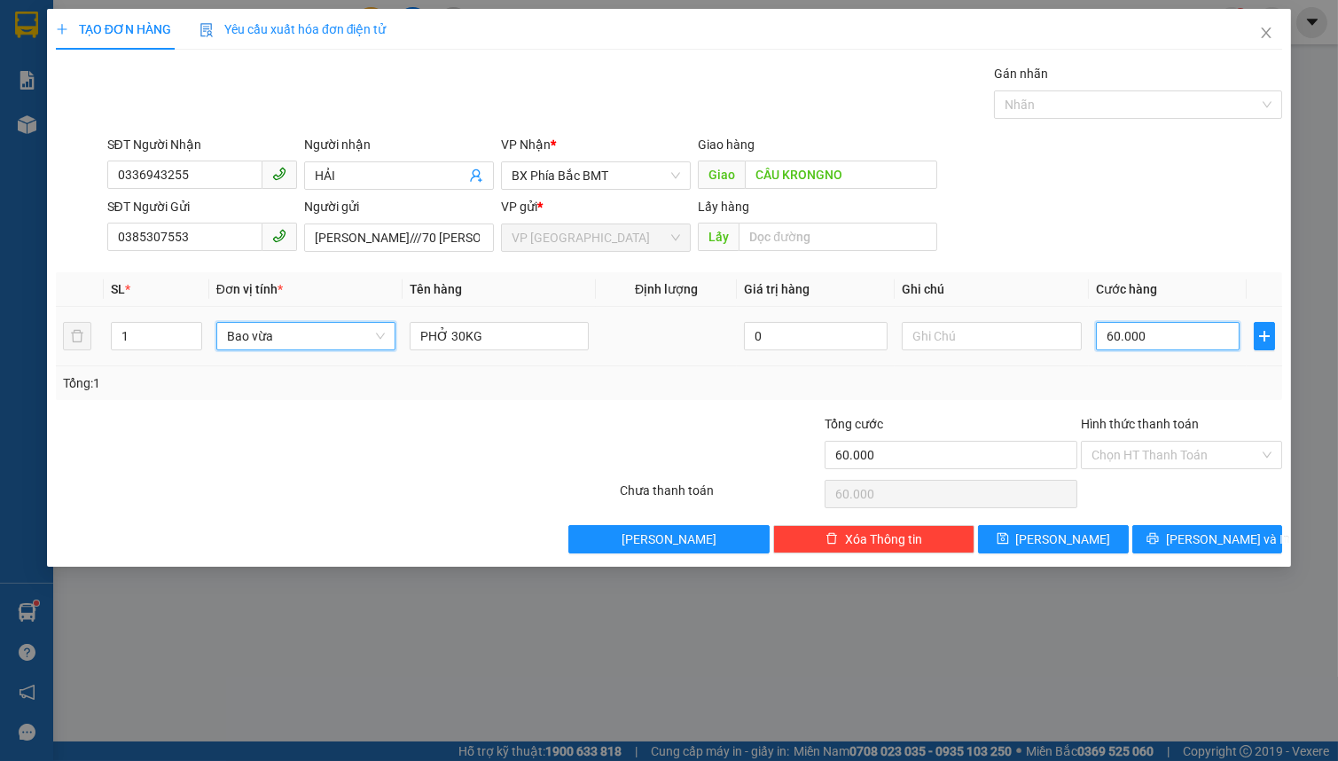
click at [1184, 338] on input "60.000" at bounding box center [1168, 336] width 145 height 28
type input "0"
type input "6"
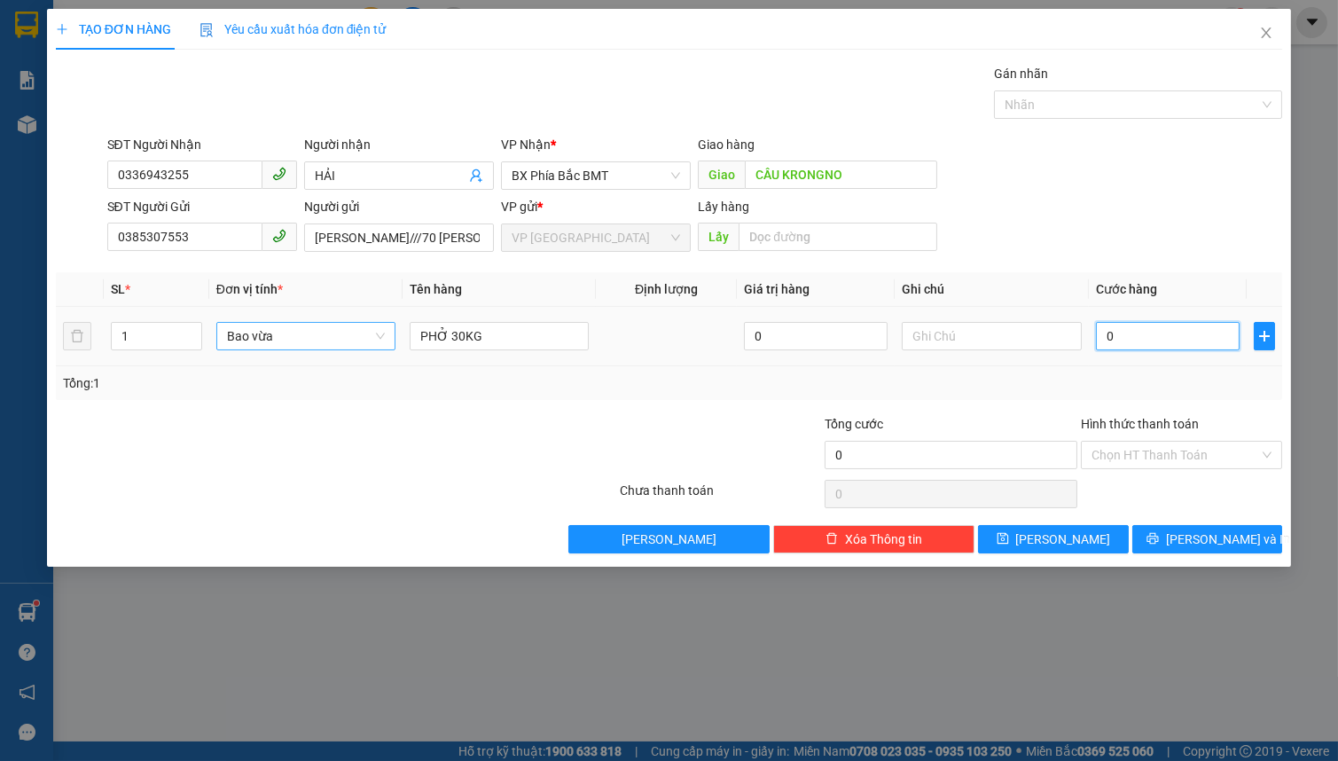
type input "6"
type input "06"
type input "60"
type input "060"
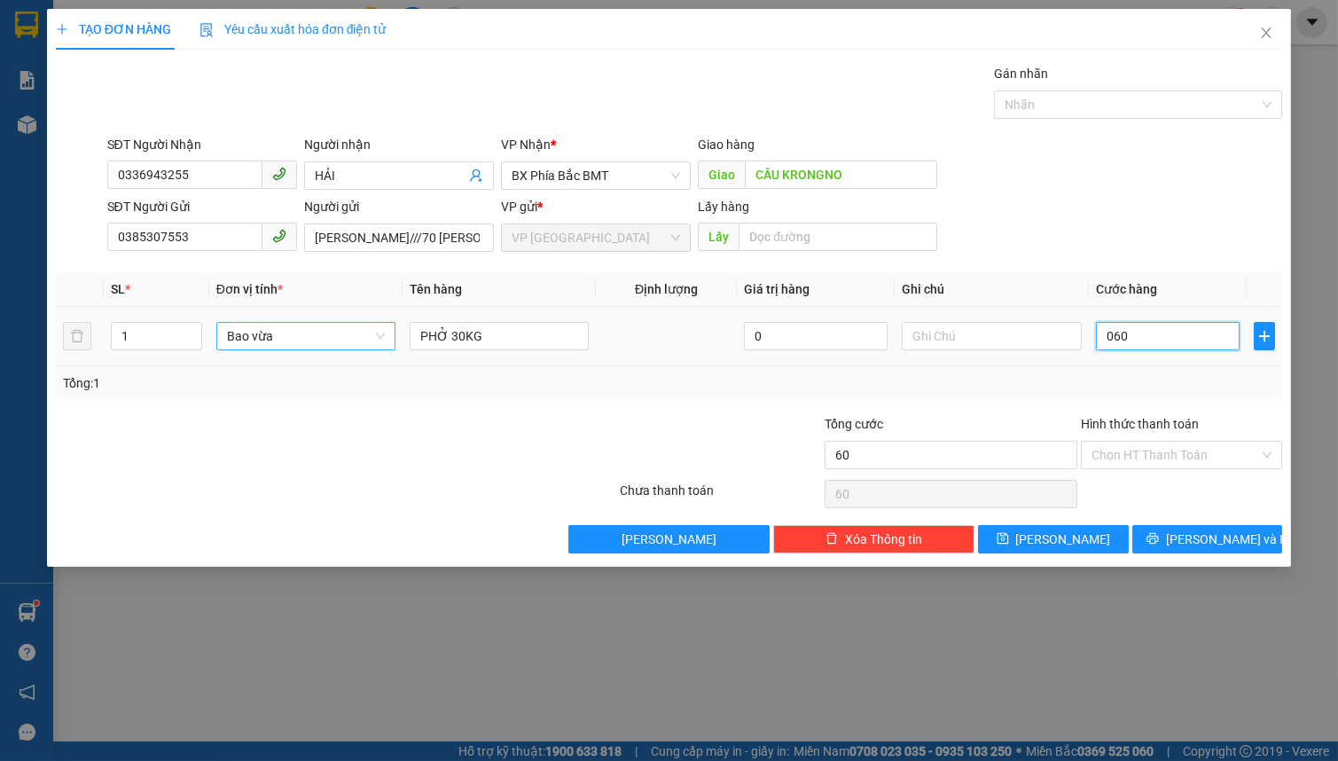
type input "600"
type input "0.600"
type input "6.000"
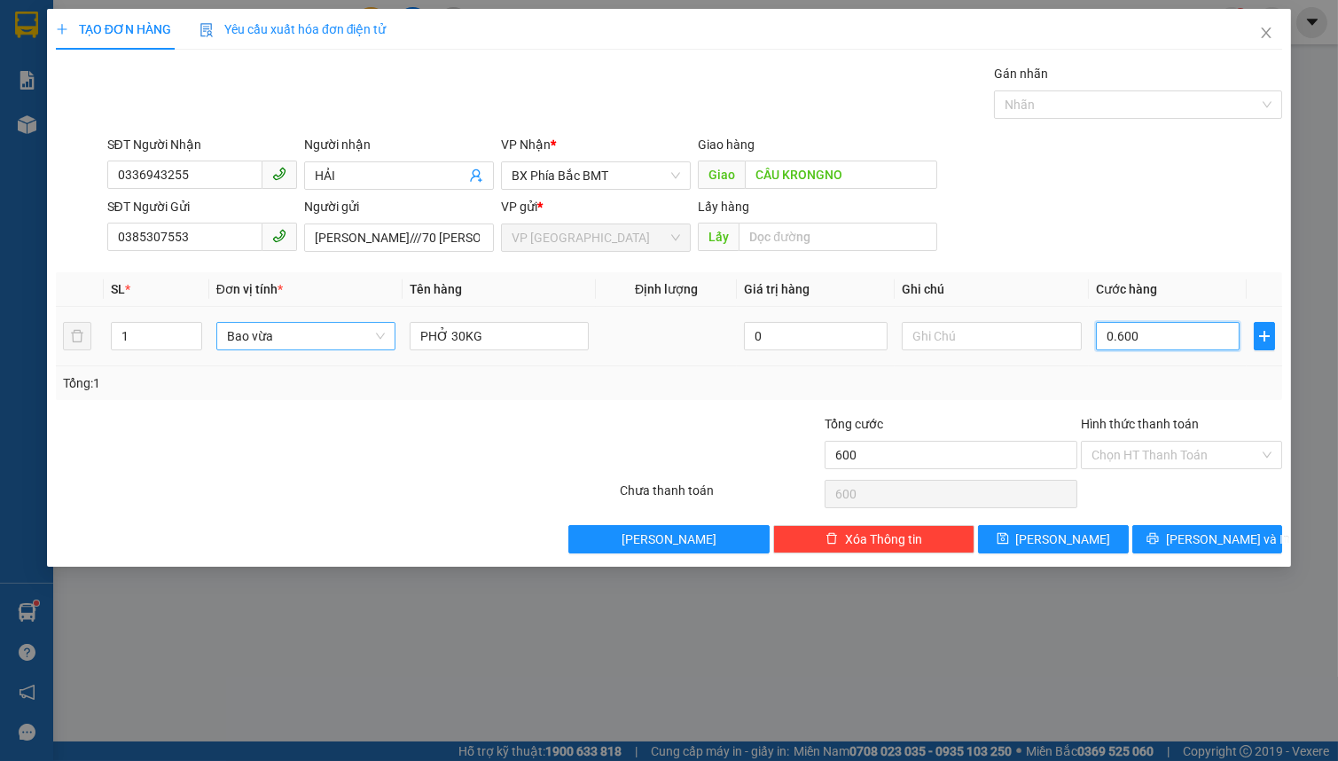
type input "06.000"
type input "60.000"
click at [1153, 448] on input "Hình thức thanh toán" at bounding box center [1176, 455] width 168 height 27
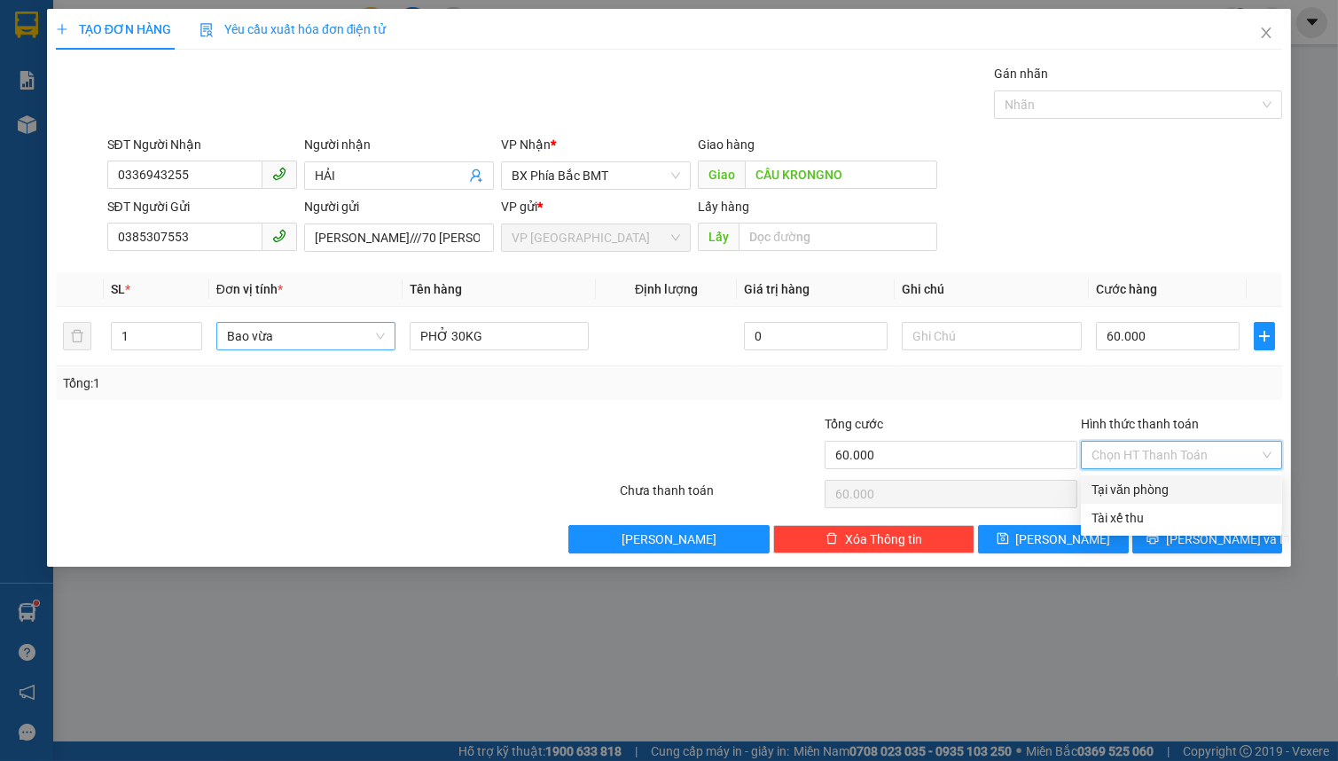
click at [1148, 490] on div "Tại văn phòng" at bounding box center [1182, 490] width 180 height 20
type input "0"
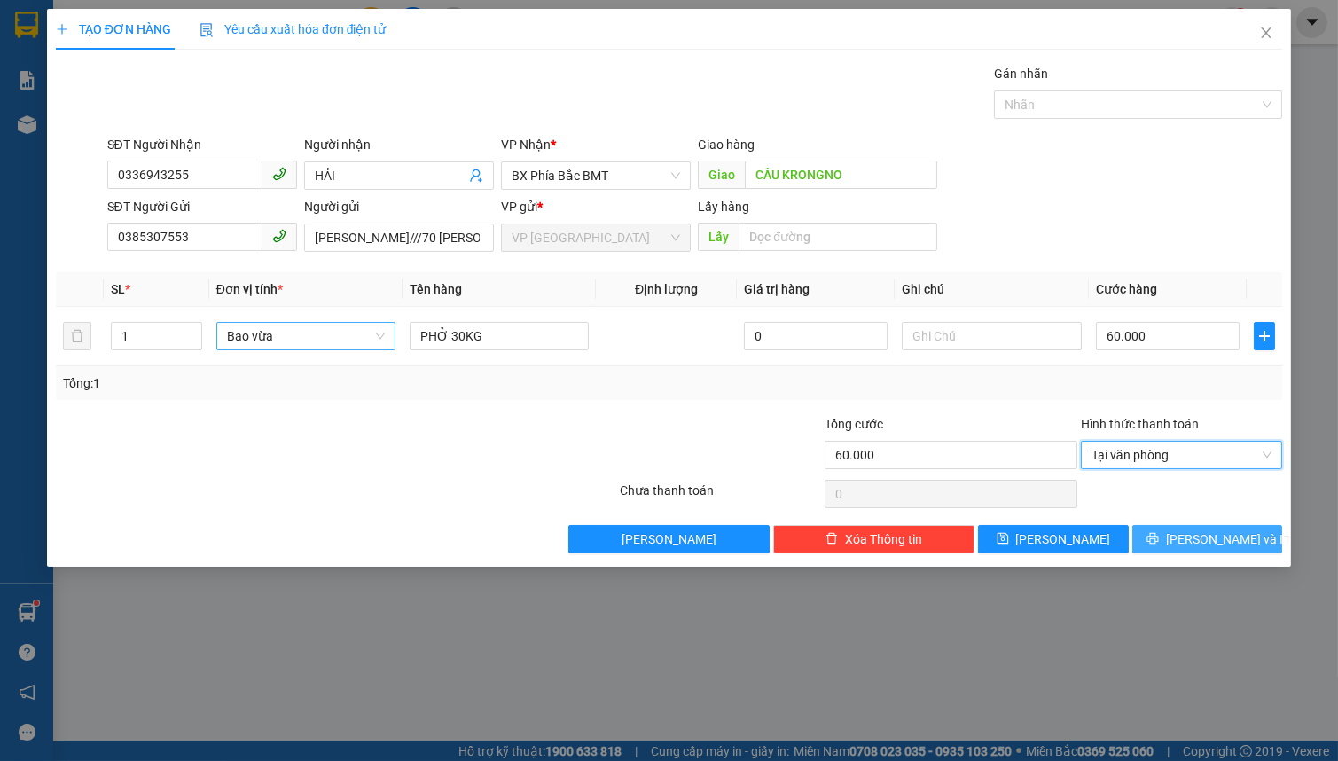
click at [1159, 543] on icon "printer" at bounding box center [1153, 538] width 12 height 12
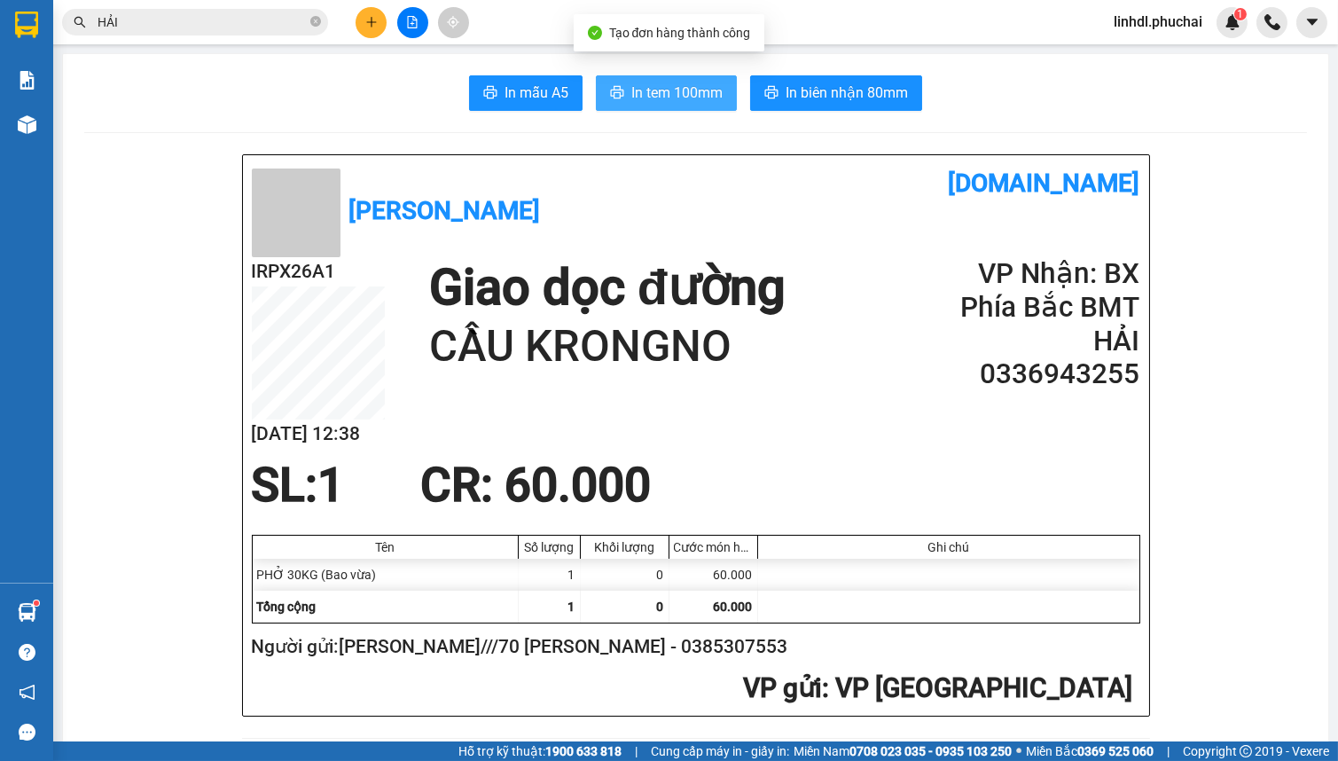
click at [643, 94] on span "In tem 100mm" at bounding box center [676, 93] width 91 height 22
click at [416, 31] on button at bounding box center [412, 22] width 31 height 31
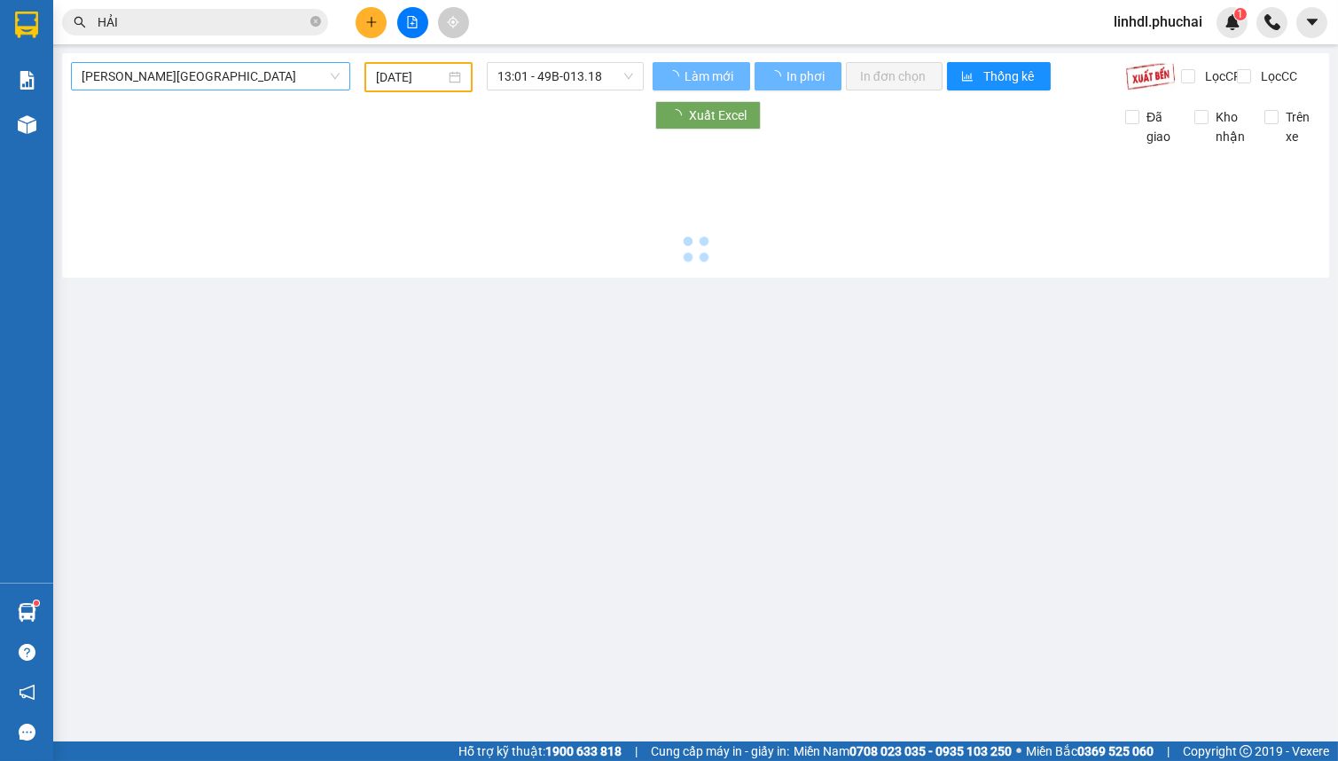
type input "[DATE]"
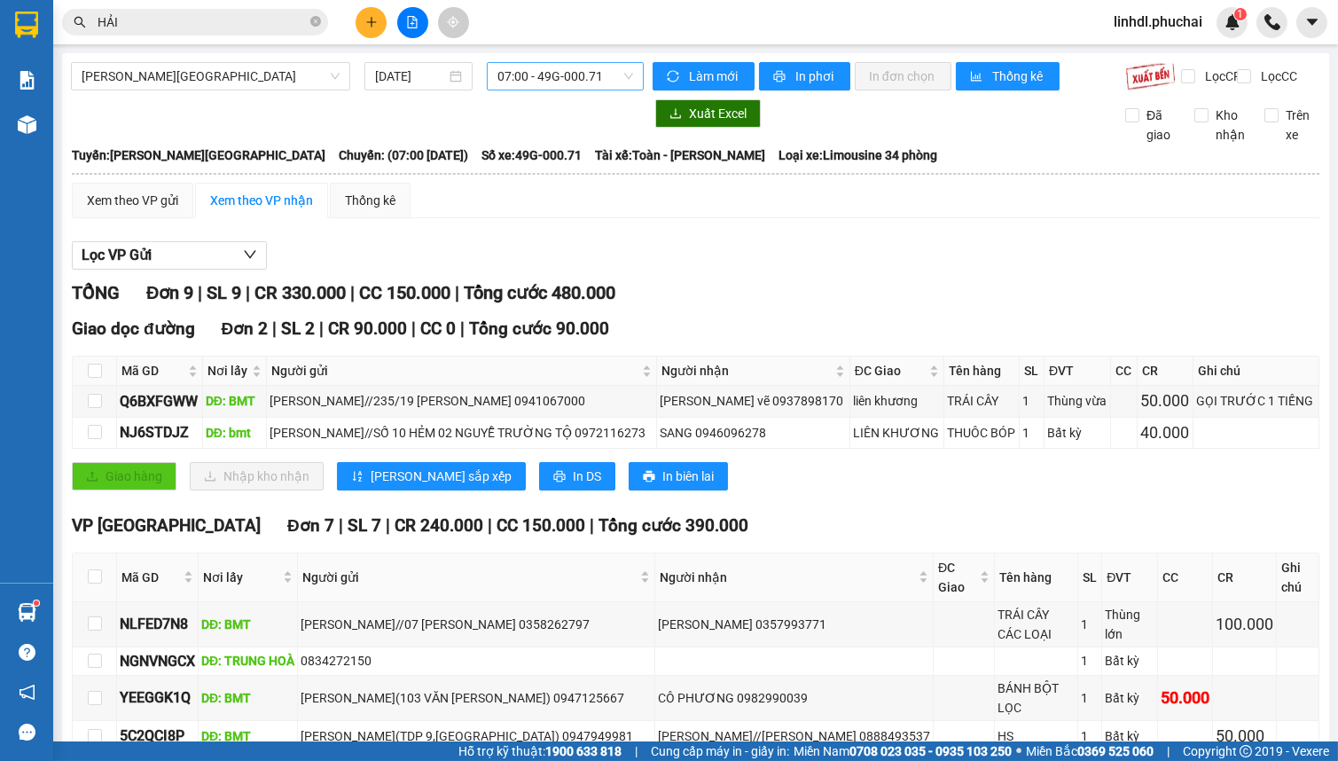
click at [551, 76] on span "07:00 - 49G-000.71" at bounding box center [565, 76] width 136 height 27
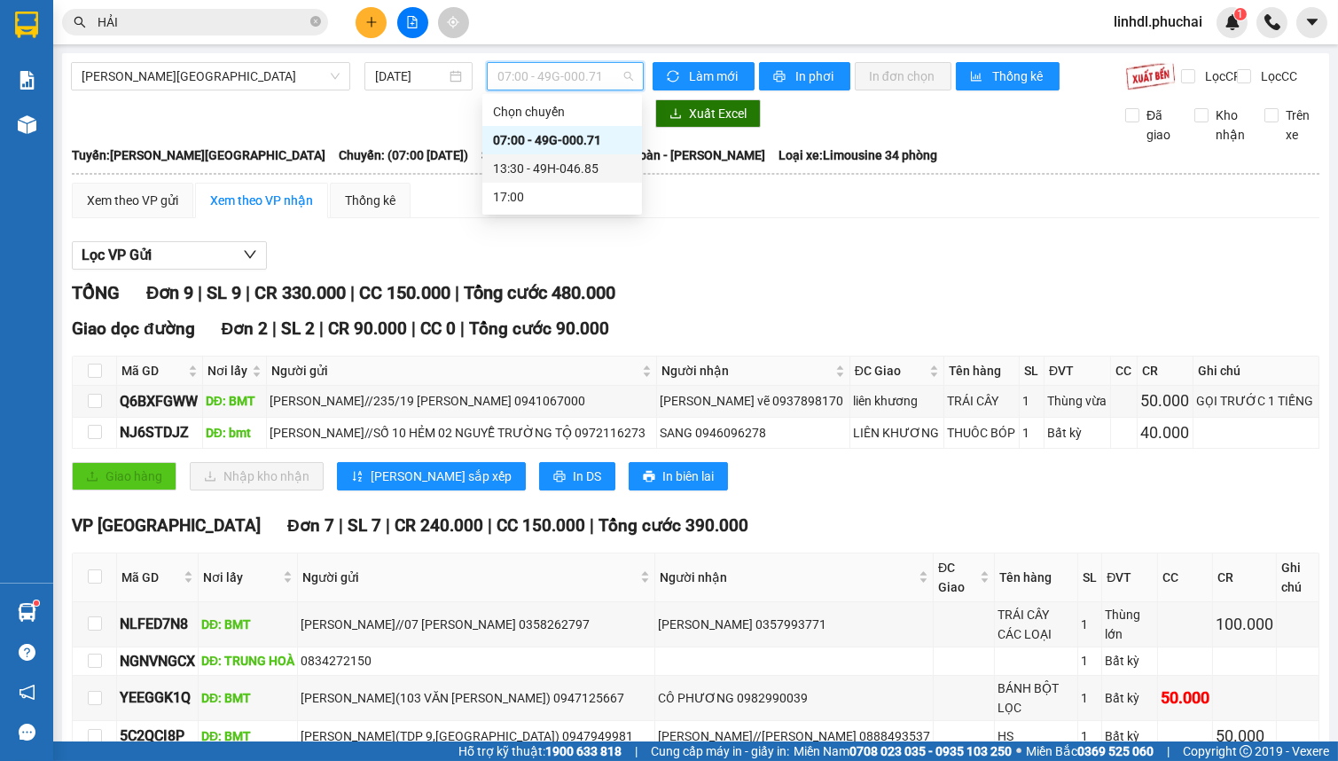
click at [585, 165] on div "13:30 - 49H-046.85" at bounding box center [562, 169] width 138 height 20
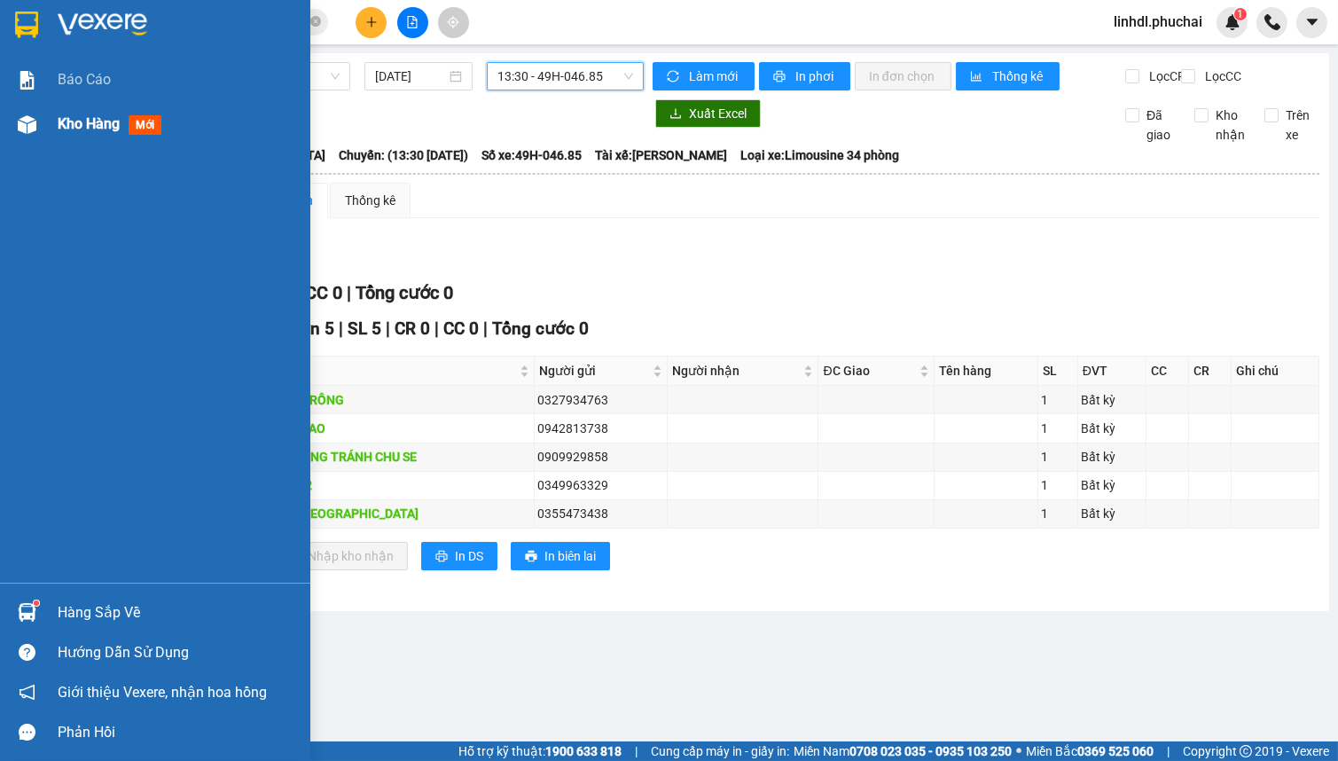
click at [39, 124] on div at bounding box center [27, 124] width 31 height 31
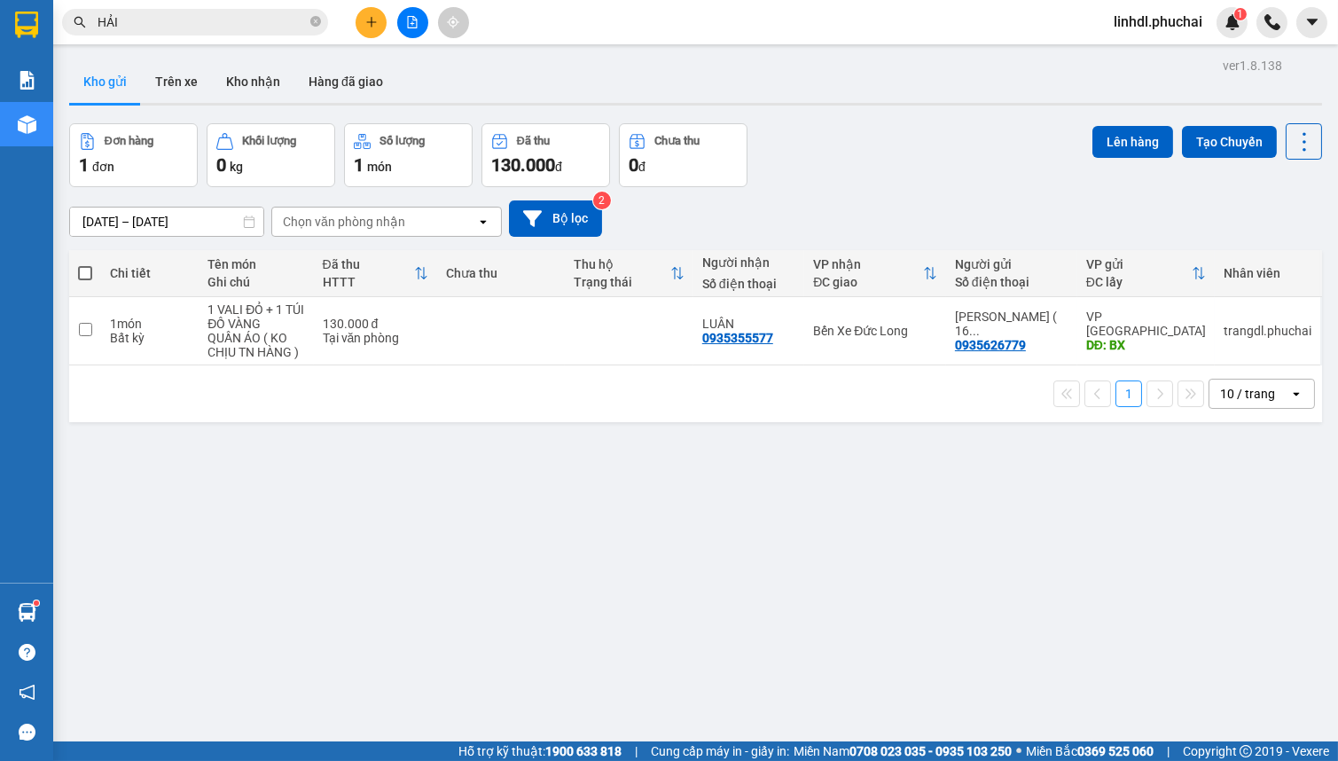
click at [373, 30] on button at bounding box center [371, 22] width 31 height 31
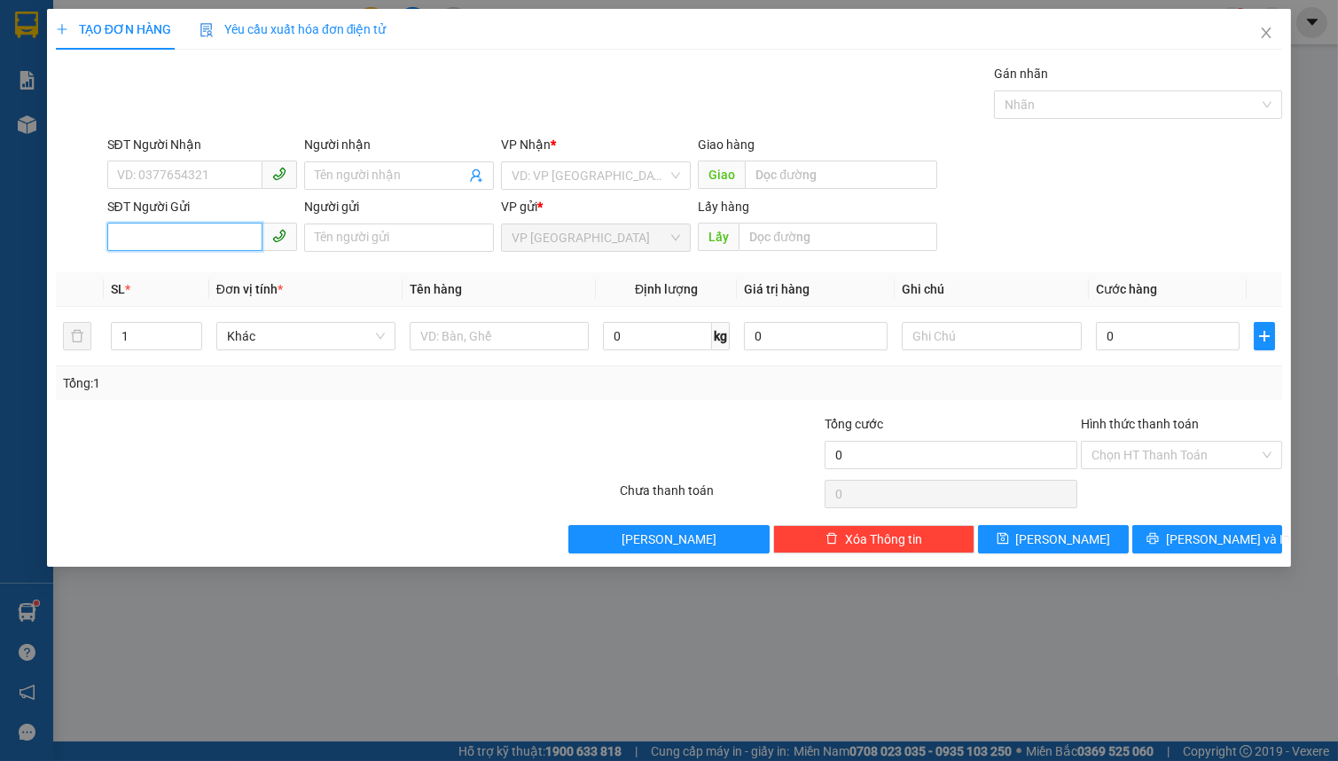
click at [181, 231] on input "SĐT Người Gửi" at bounding box center [184, 237] width 155 height 28
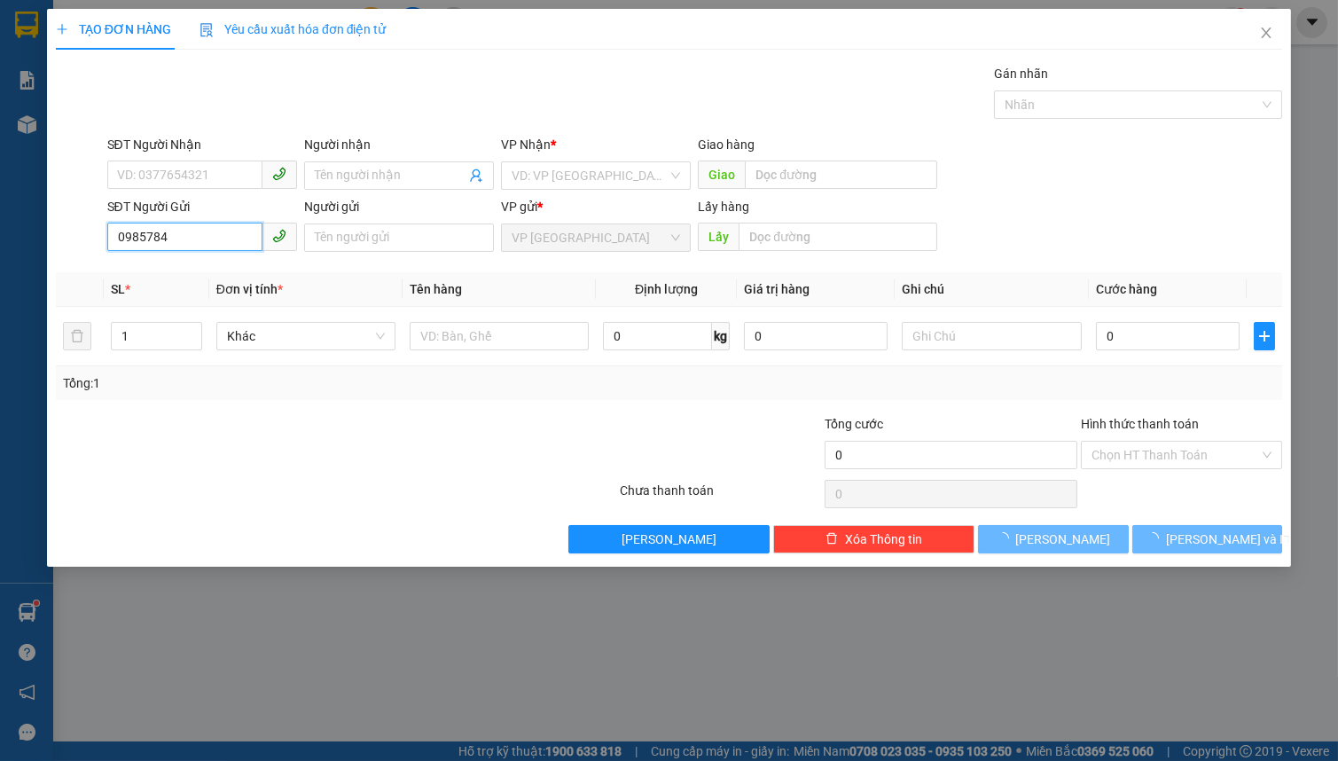
type input "09857849"
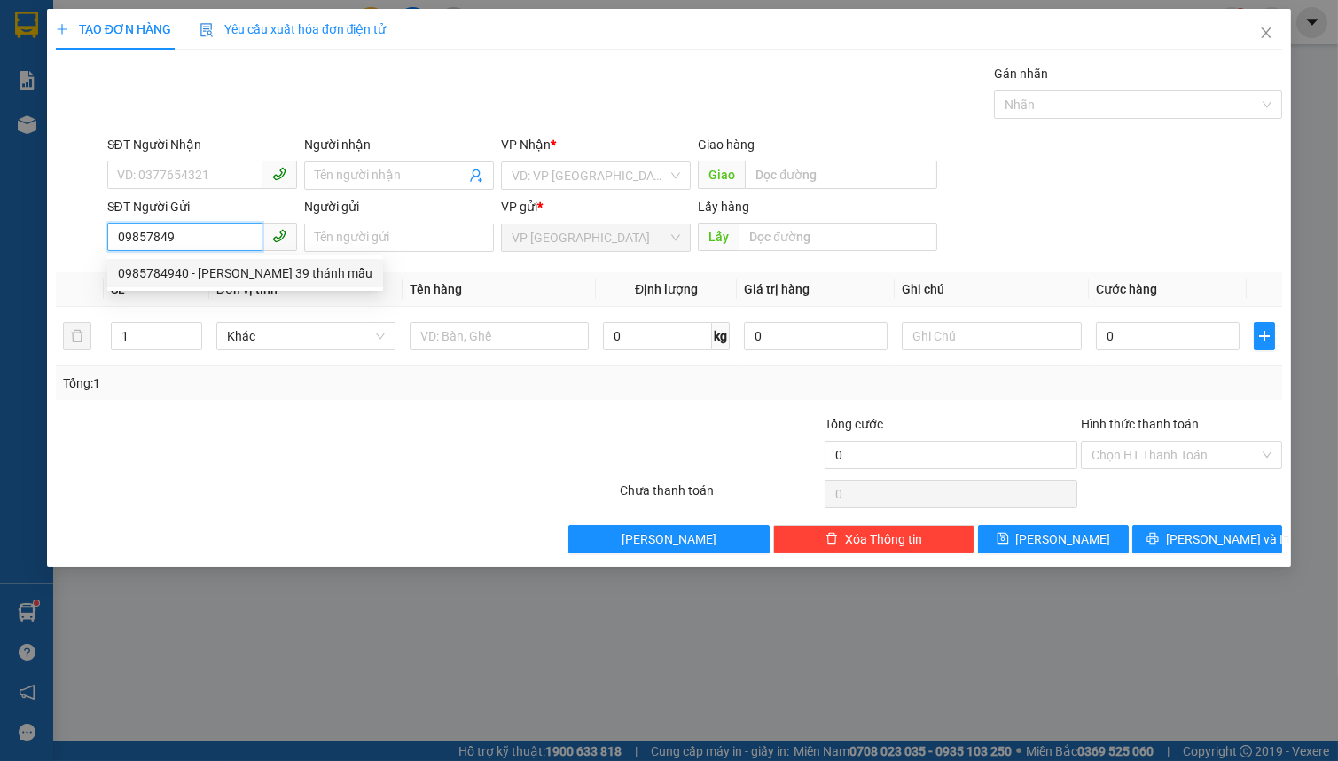
click at [186, 275] on div "0985784940 - [PERSON_NAME] 39 thánh mẫu" at bounding box center [245, 273] width 255 height 20
type input "0987325189"
type input "[PERSON_NAME]//316 [PERSON_NAME]"
type input "0985784940"
type input "[PERSON_NAME] 39 thánh mẫu"
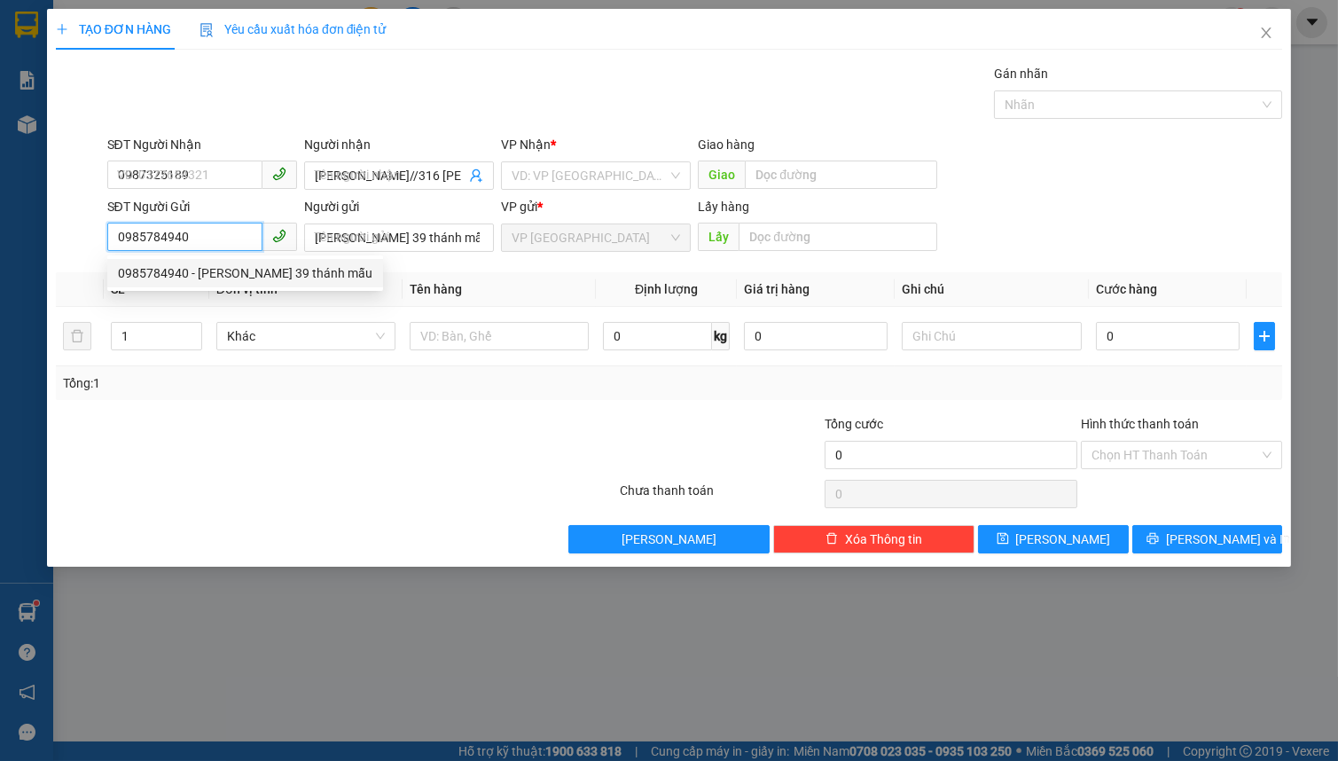
type input "50.000"
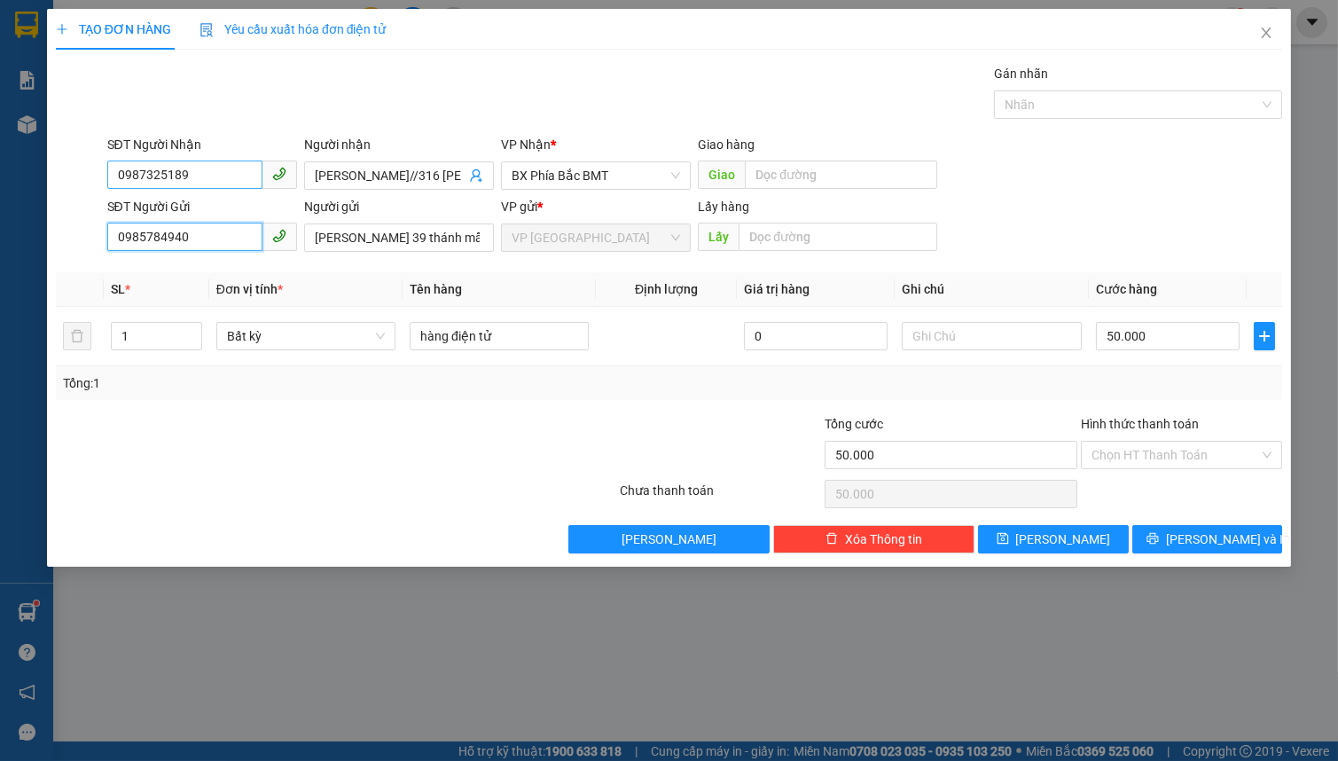
type input "0985784940"
click at [199, 181] on input "0987325189" at bounding box center [184, 175] width 155 height 28
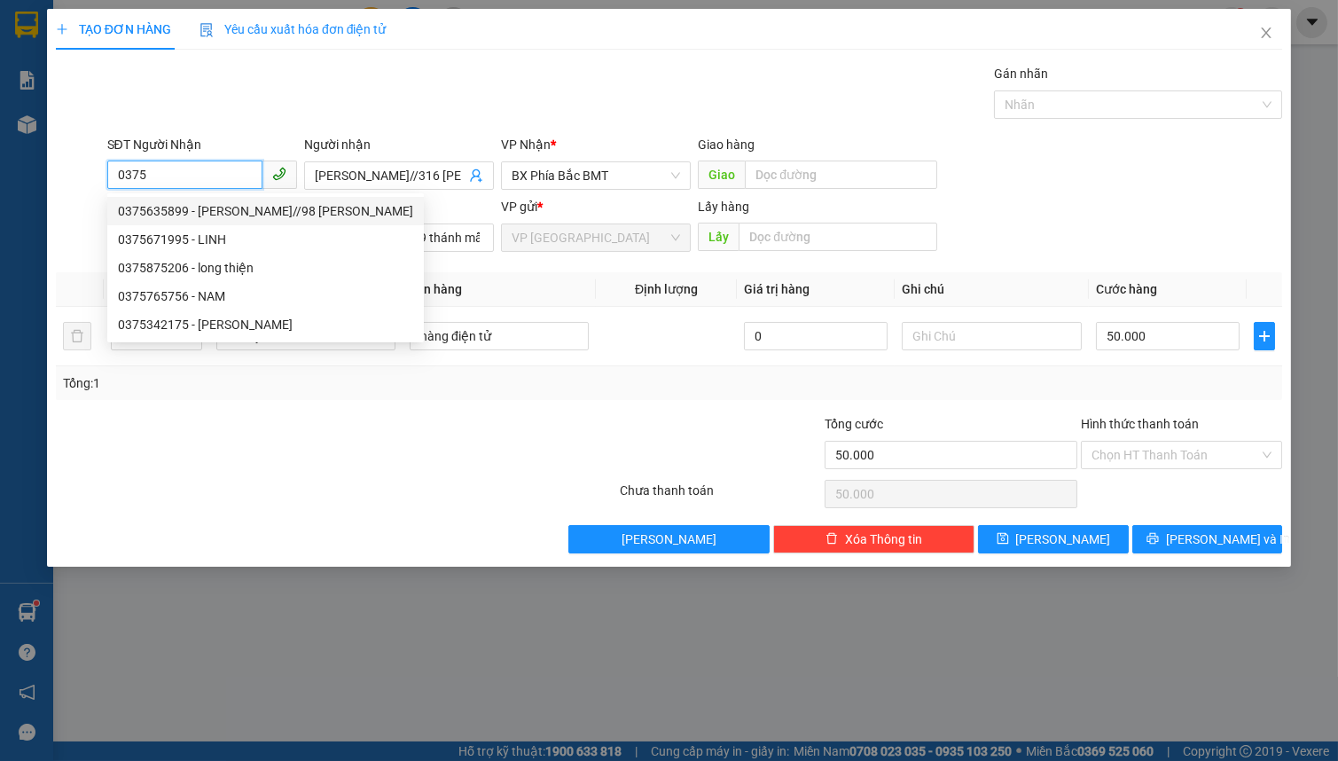
click at [221, 203] on div "0375635899 - [PERSON_NAME]//98 [PERSON_NAME]" at bounding box center [265, 211] width 295 height 20
type input "0375635899"
type input "[PERSON_NAME]//98 [PERSON_NAME]"
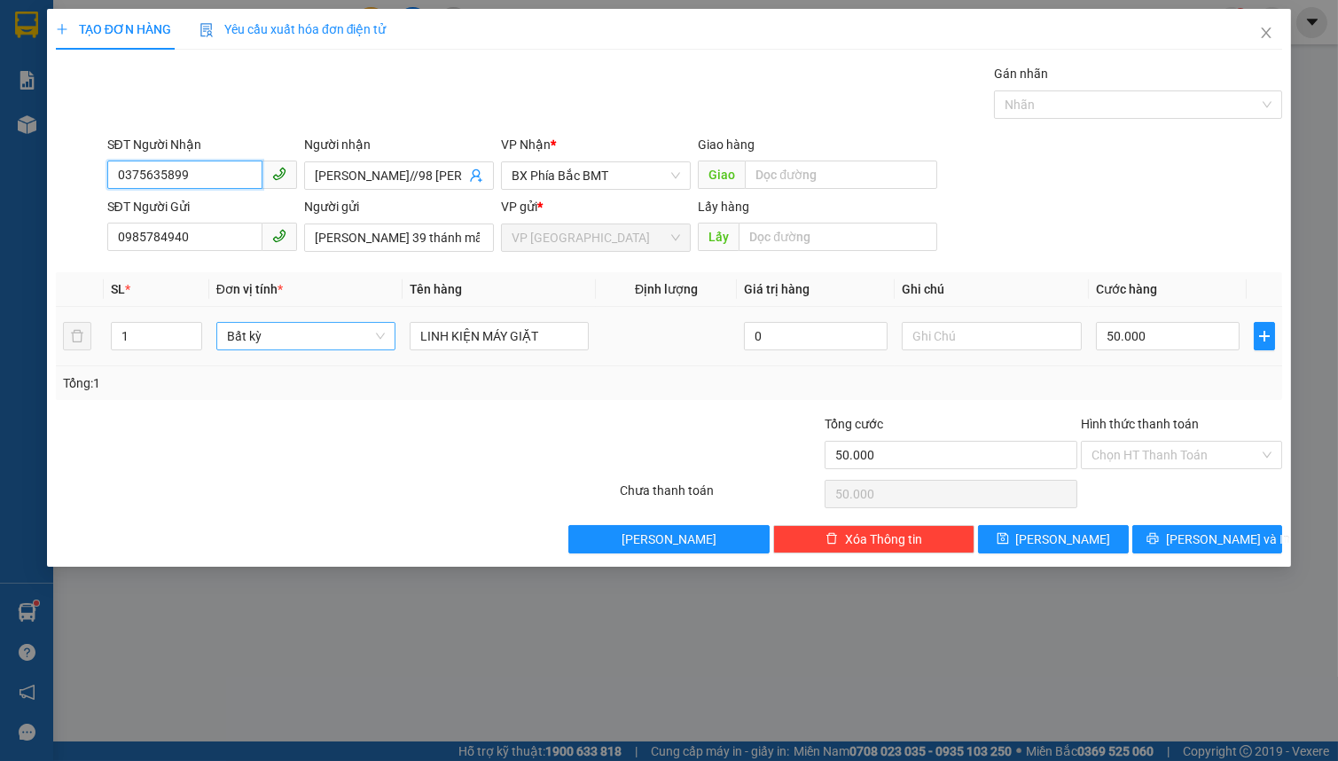
click at [263, 345] on span "Bất kỳ" at bounding box center [306, 336] width 158 height 27
type input "0375635899"
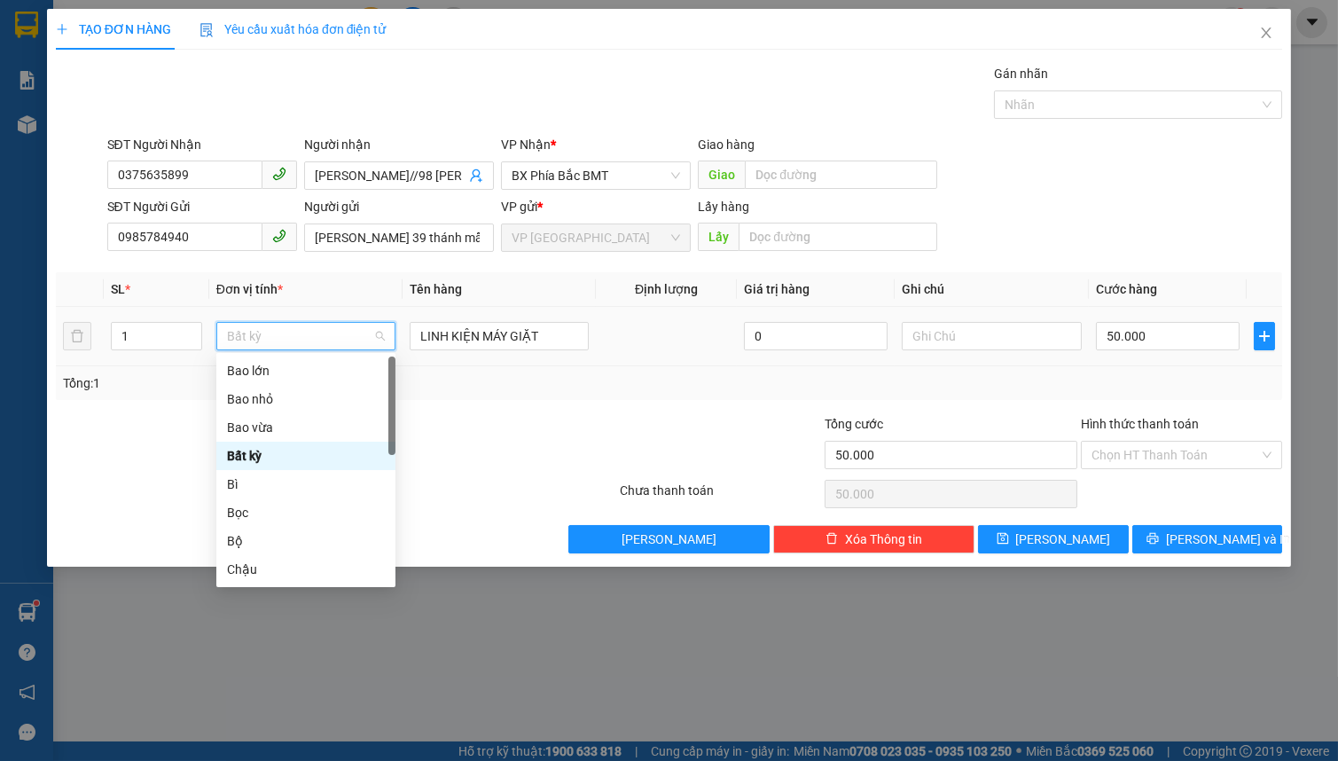
type input "H"
click at [310, 434] on div "Hộp" at bounding box center [306, 428] width 158 height 20
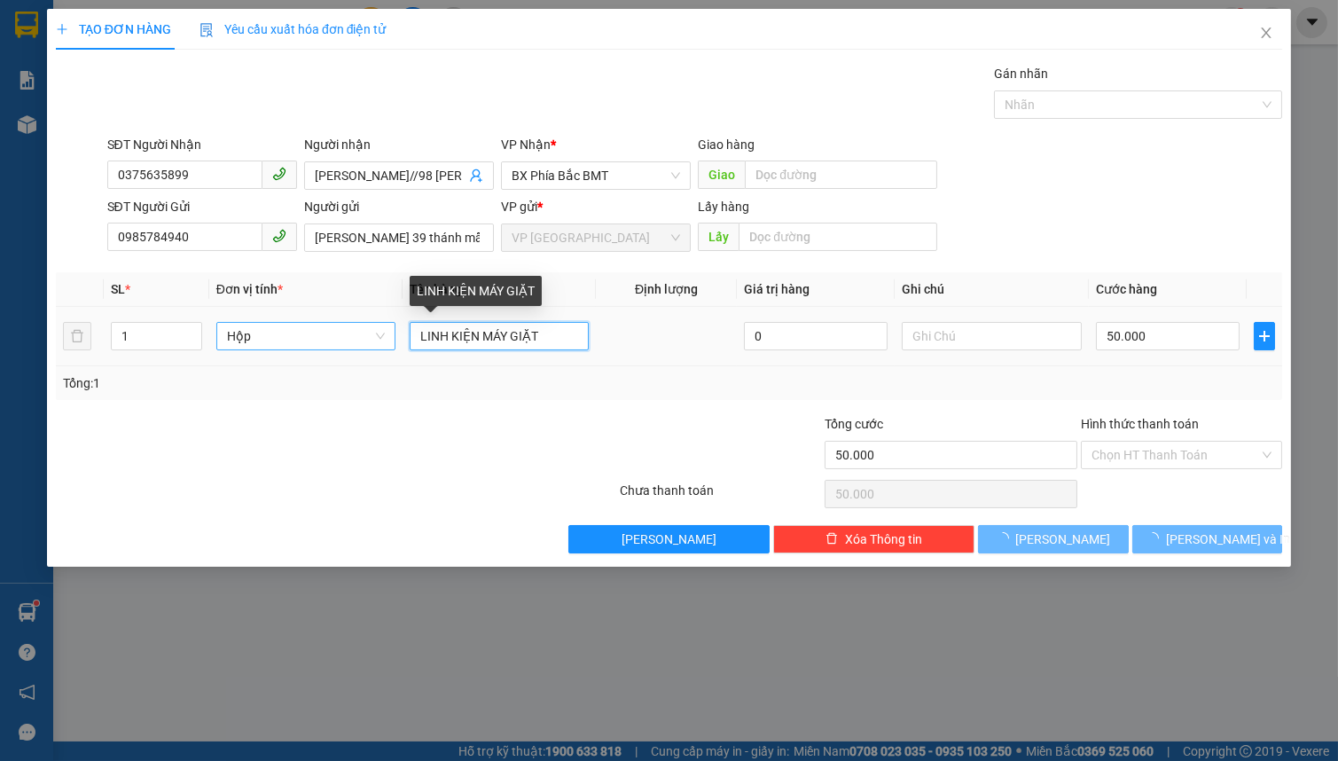
click at [523, 346] on input "LINH KIỆN MÁY GIẶT" at bounding box center [499, 336] width 179 height 28
click at [524, 346] on input "LINH KIỆN MÁY GIẶT" at bounding box center [499, 336] width 179 height 28
type input "0"
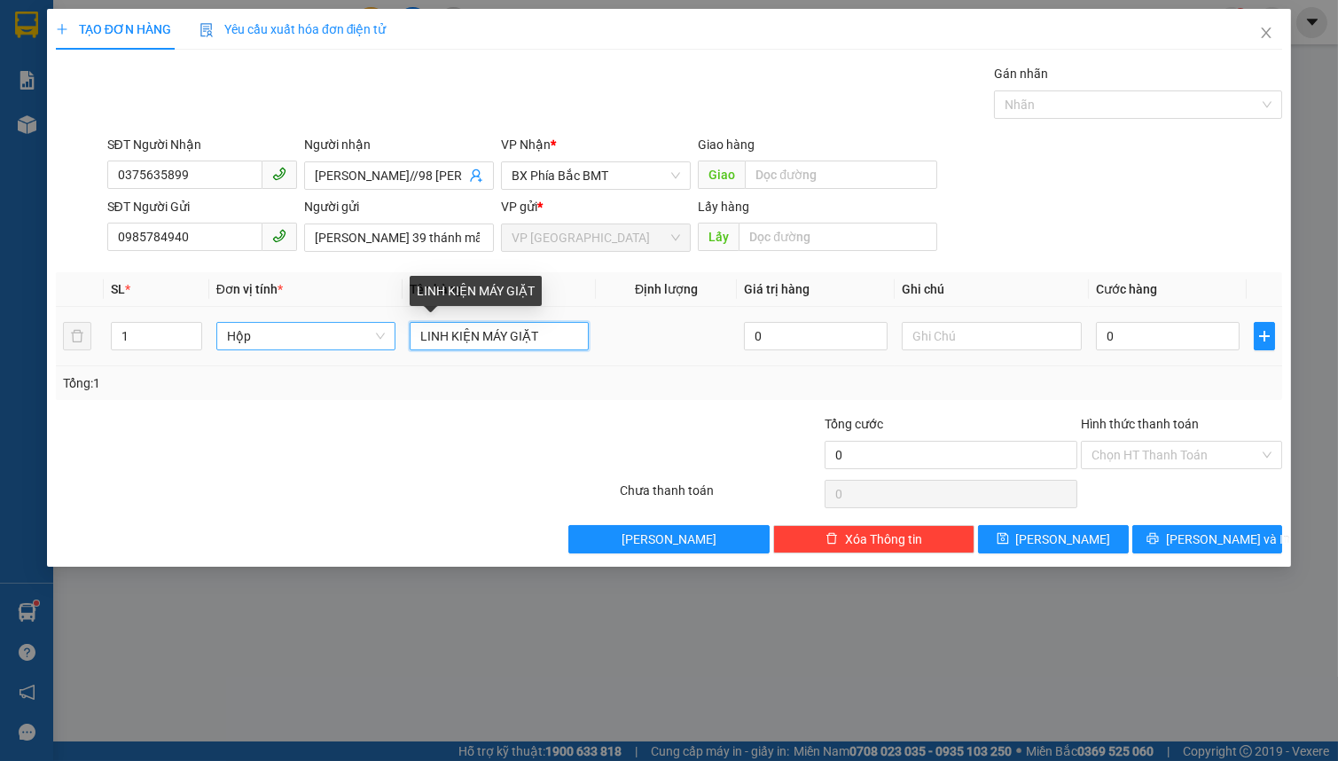
click at [524, 346] on input "LINH KIỆN MÁY GIẶT" at bounding box center [499, 336] width 179 height 28
type input "MẠCH ĐIỆN TỬ"
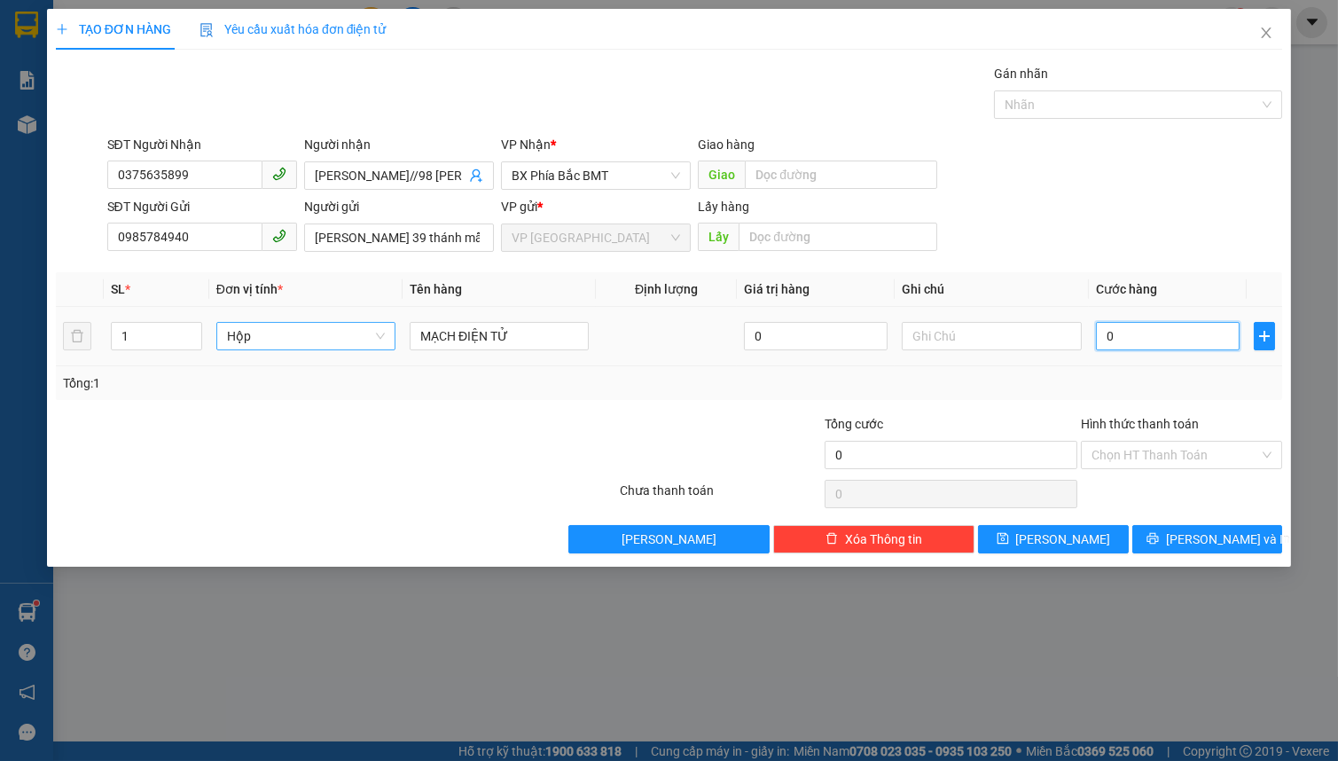
click at [1128, 340] on input "0" at bounding box center [1168, 336] width 145 height 28
type input "5"
type input "50"
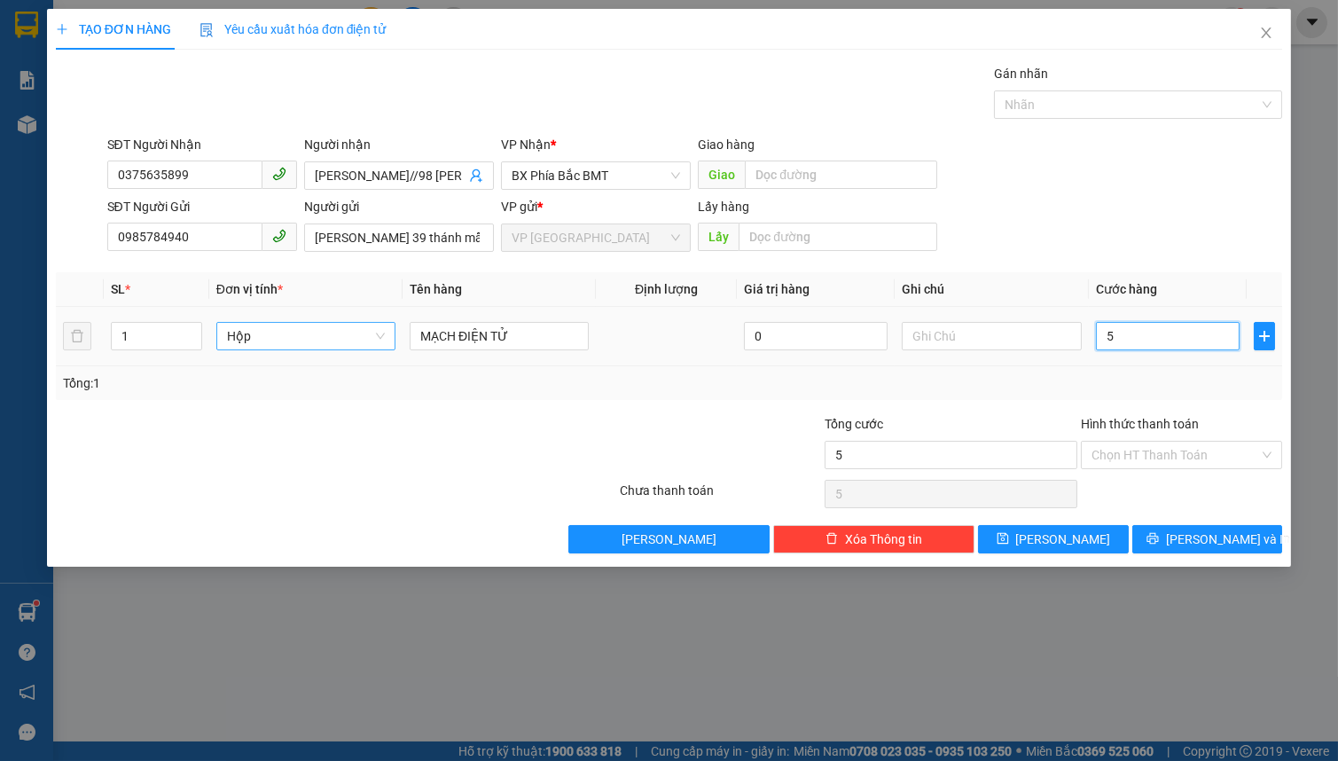
type input "50"
type input "500"
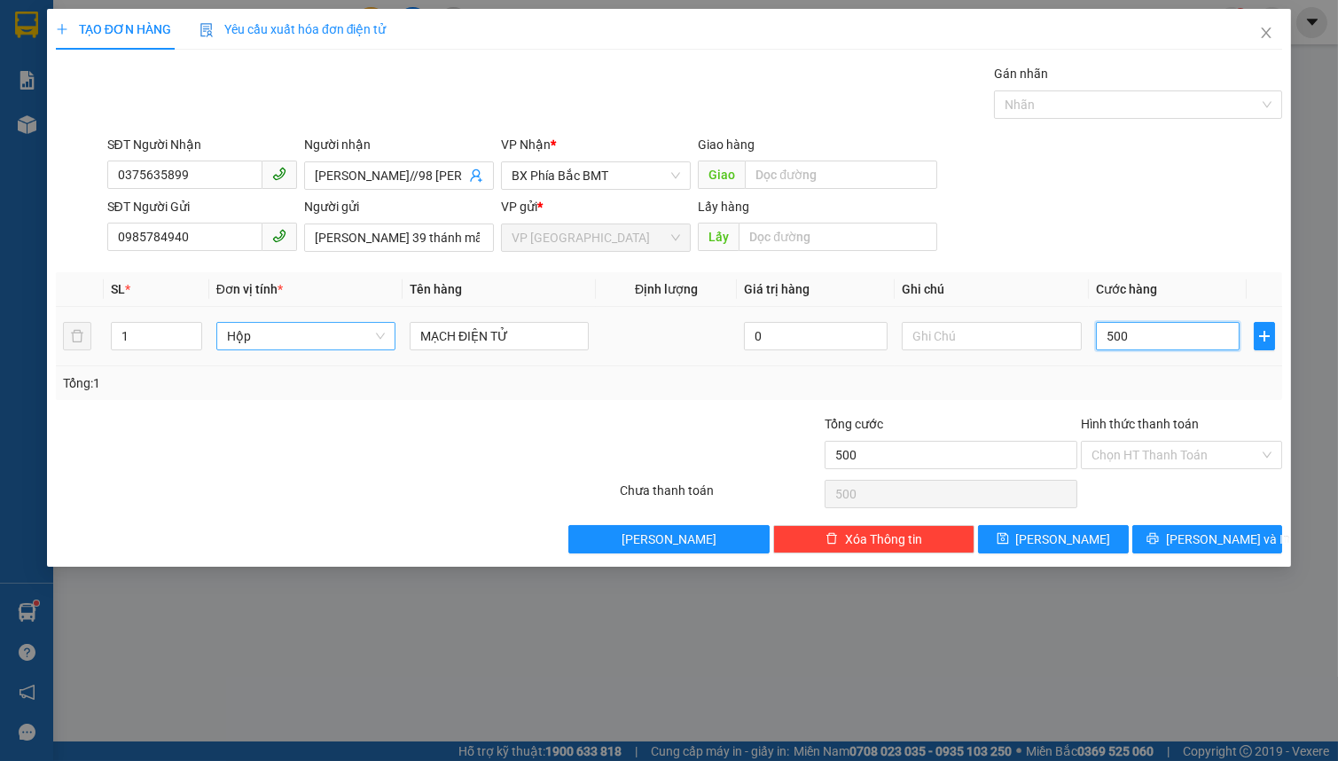
type input "5.000"
type input "50.000"
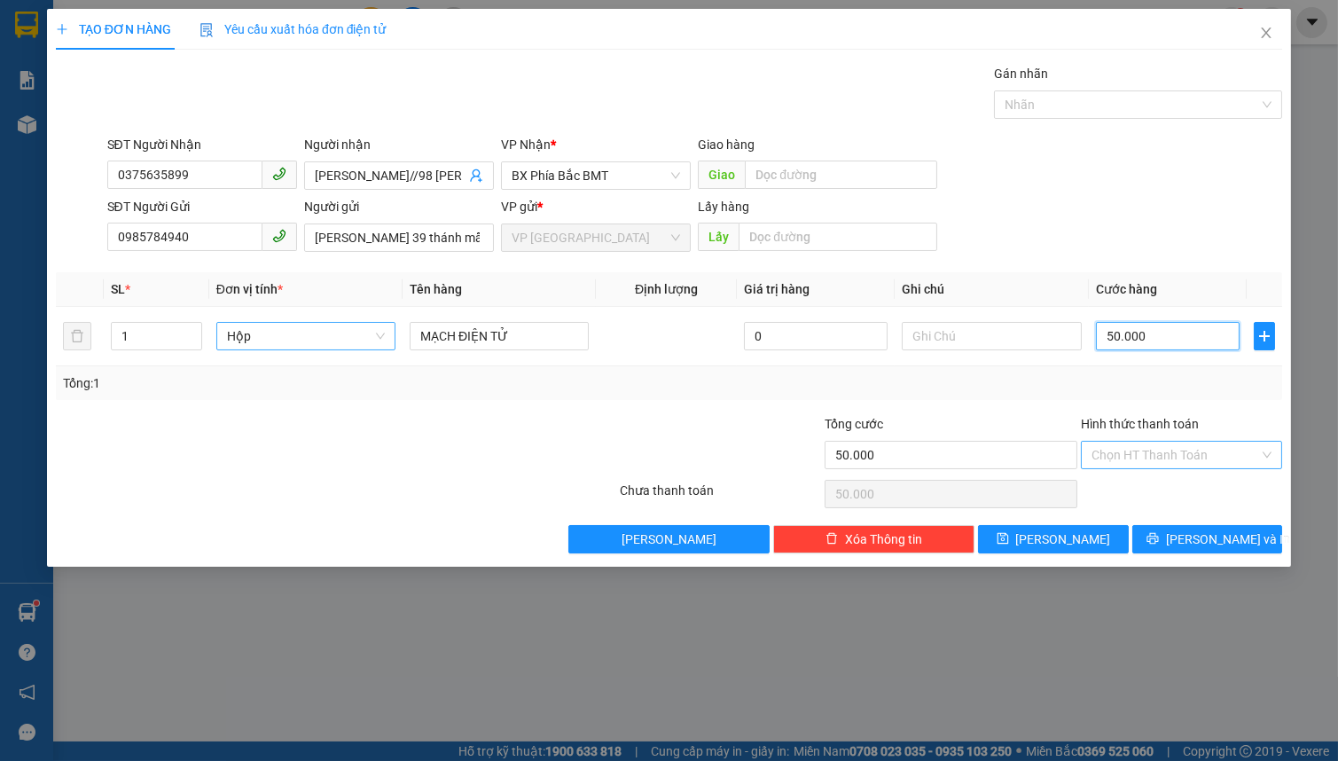
type input "50.000"
drag, startPoint x: 1148, startPoint y: 460, endPoint x: 1162, endPoint y: 489, distance: 31.3
click at [1149, 460] on input "Hình thức thanh toán" at bounding box center [1176, 455] width 168 height 27
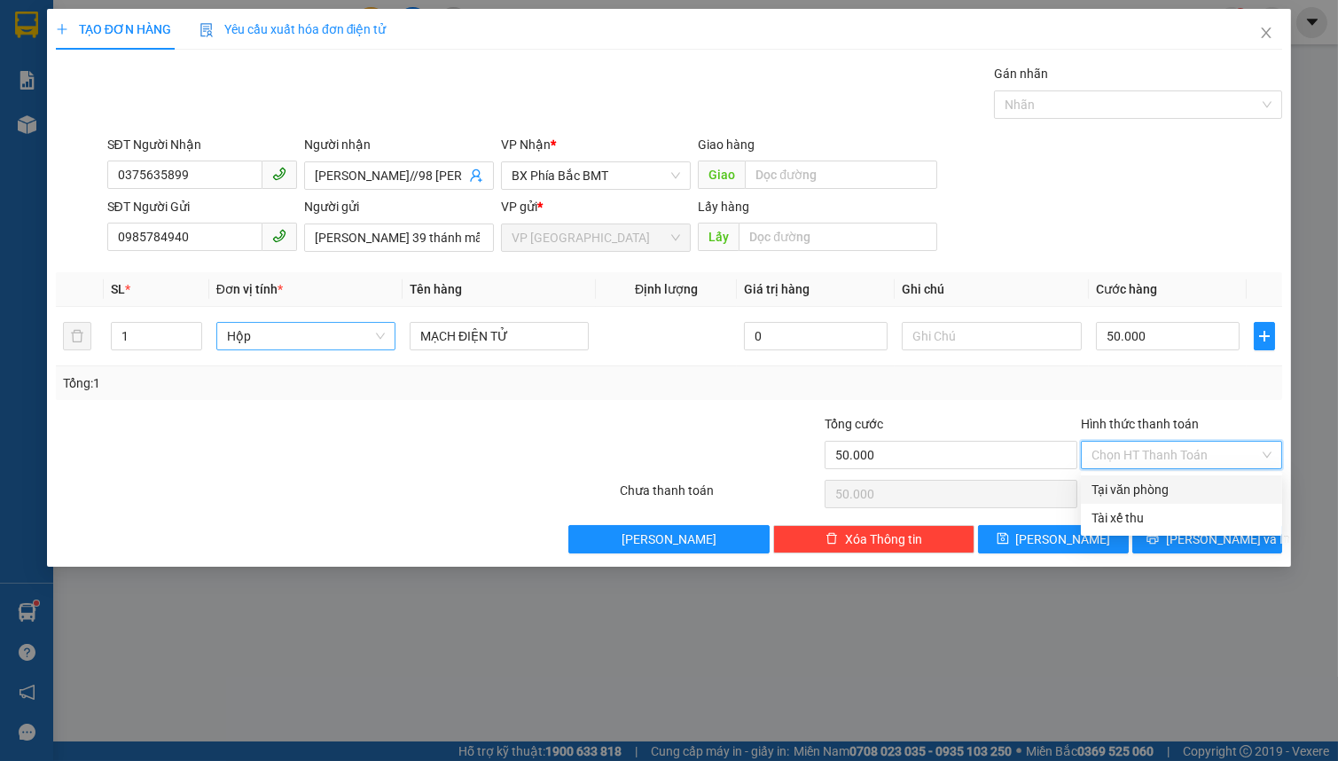
click at [1163, 490] on div "Tại văn phòng" at bounding box center [1182, 490] width 180 height 20
type input "0"
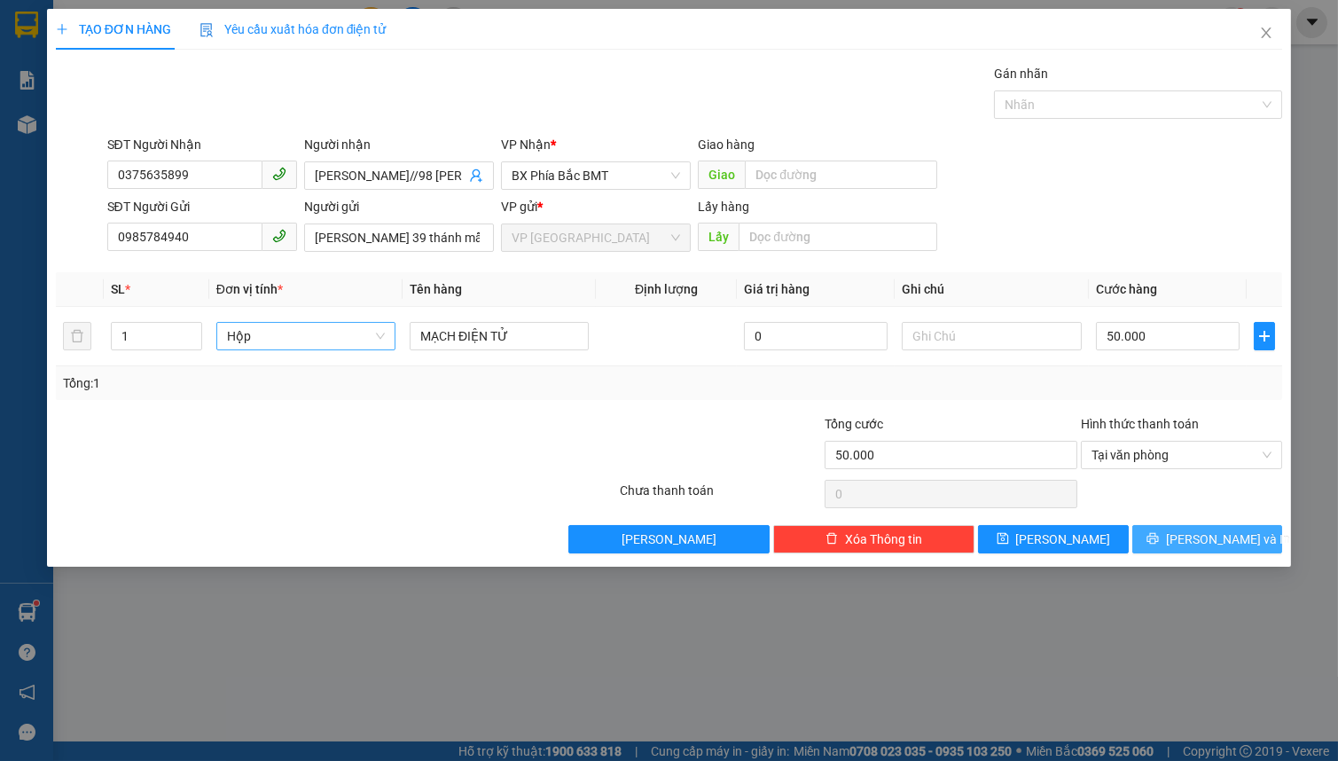
drag, startPoint x: 1180, startPoint y: 531, endPoint x: 1179, endPoint y: 516, distance: 15.1
click at [1182, 531] on button "[PERSON_NAME] và In" at bounding box center [1207, 539] width 150 height 28
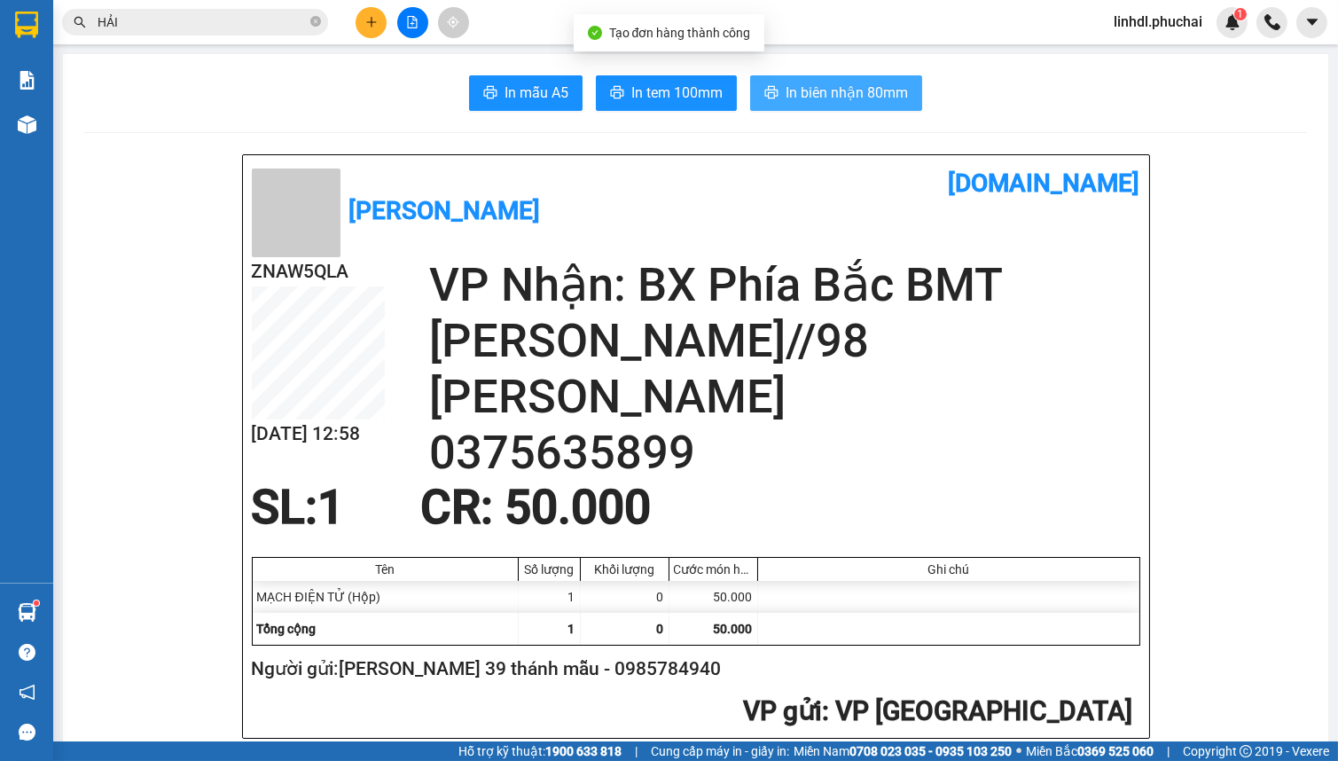
click at [882, 85] on span "In biên nhận 80mm" at bounding box center [847, 93] width 122 height 22
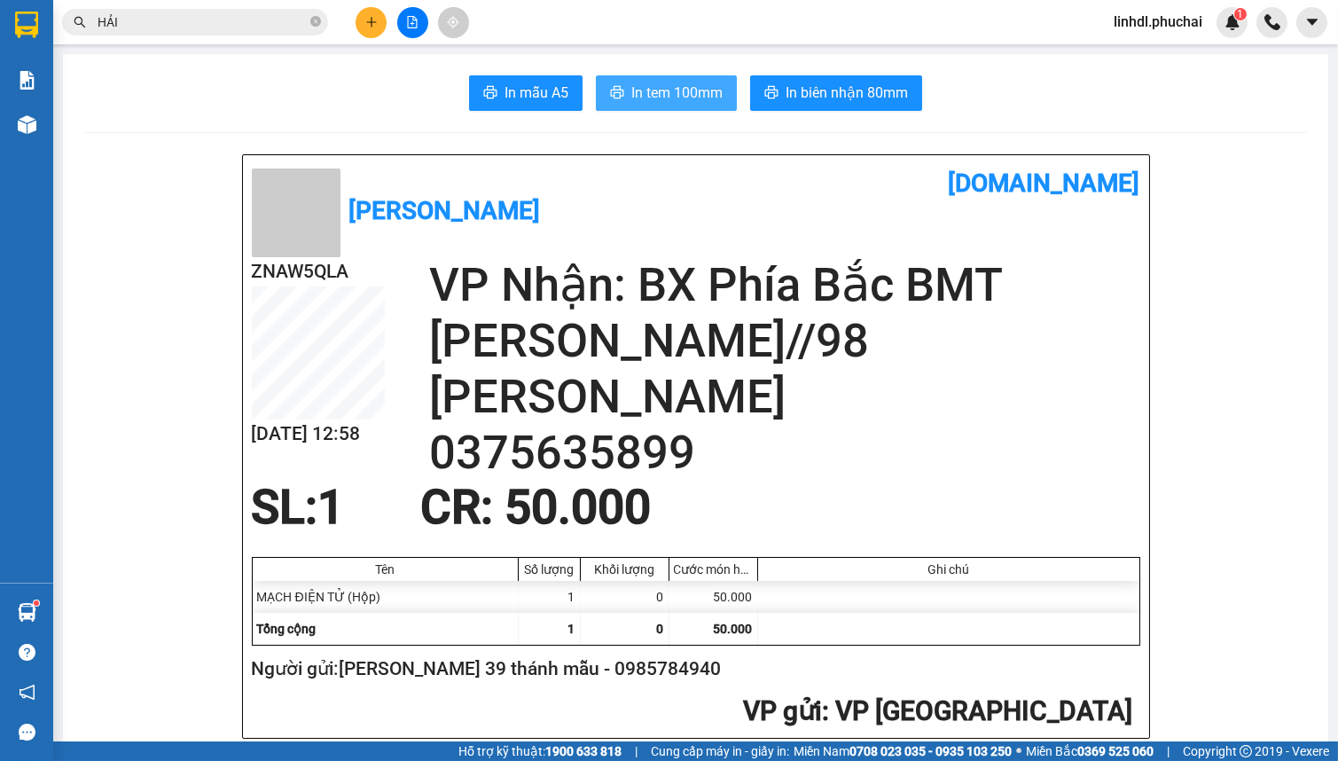
click at [695, 102] on span "In tem 100mm" at bounding box center [676, 93] width 91 height 22
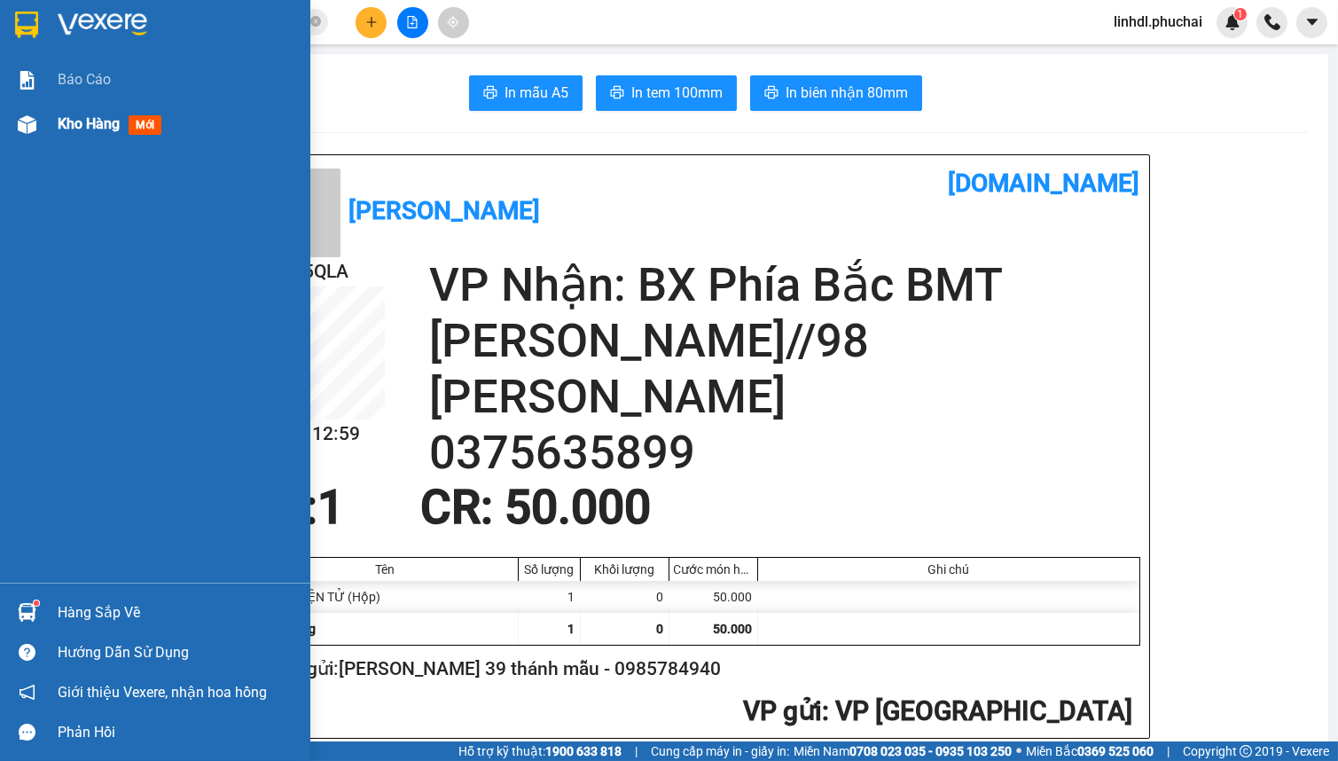
click at [43, 125] on div "Kho hàng mới" at bounding box center [155, 124] width 310 height 44
